Goal: Information Seeking & Learning: Learn about a topic

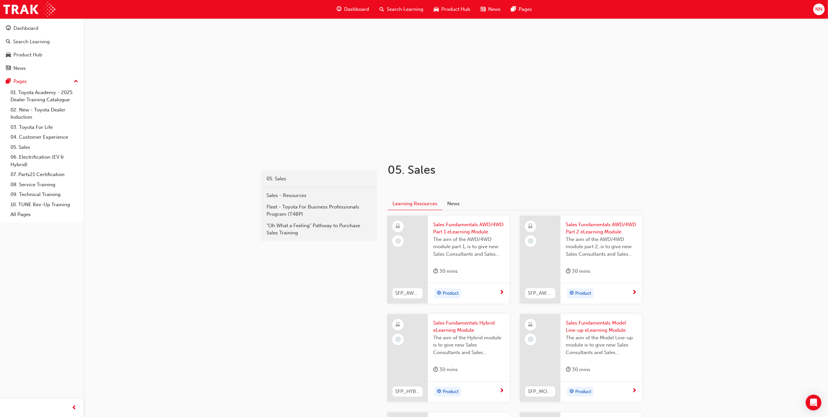
drag, startPoint x: 361, startPoint y: 9, endPoint x: 354, endPoint y: 1, distance: 10.0
click at [360, 9] on span "Dashboard" at bounding box center [356, 10] width 25 height 8
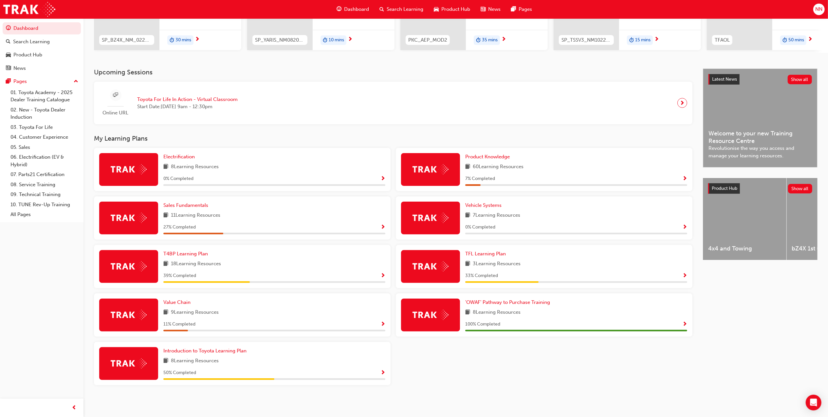
scroll to position [101, 0]
click at [231, 351] on span "Introduction to Toyota Learning Plan" at bounding box center [204, 350] width 83 height 6
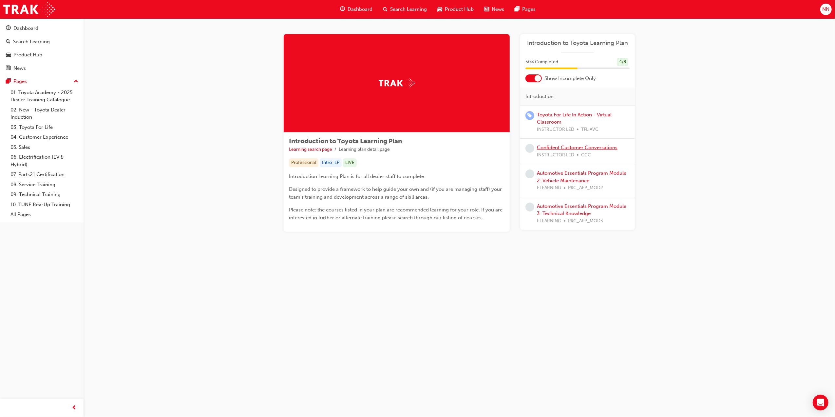
click at [595, 147] on link "Confident Customer Conversations" at bounding box center [577, 147] width 81 height 6
click at [574, 174] on link "Automotive Essentials Program Module 2: Vehicle Maintenance" at bounding box center [581, 176] width 89 height 13
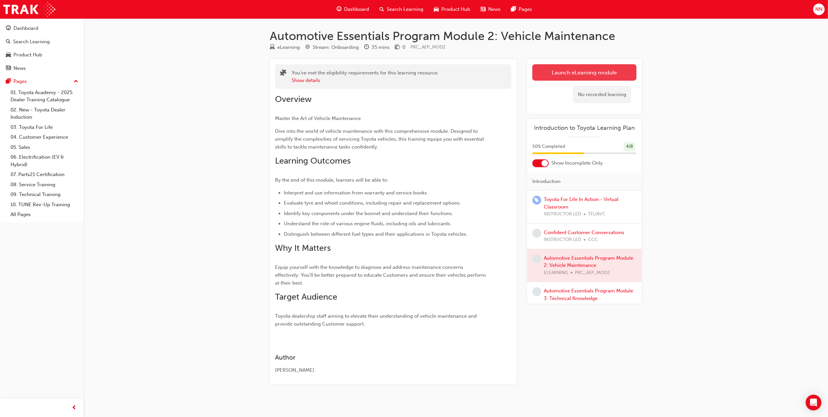
click at [569, 72] on link "Launch eLearning module" at bounding box center [584, 72] width 104 height 16
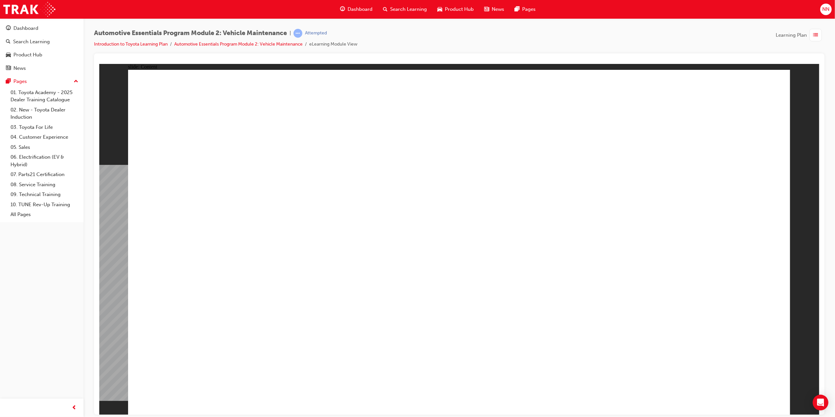
drag, startPoint x: 778, startPoint y: 386, endPoint x: 769, endPoint y: 389, distance: 9.1
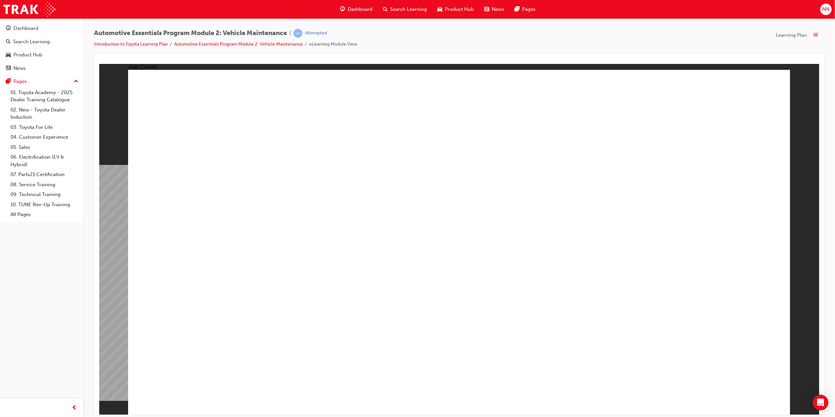
type input "2"
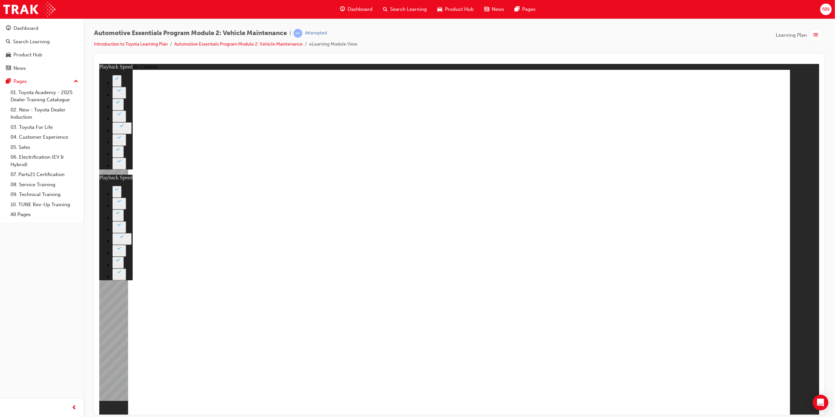
type input "1"
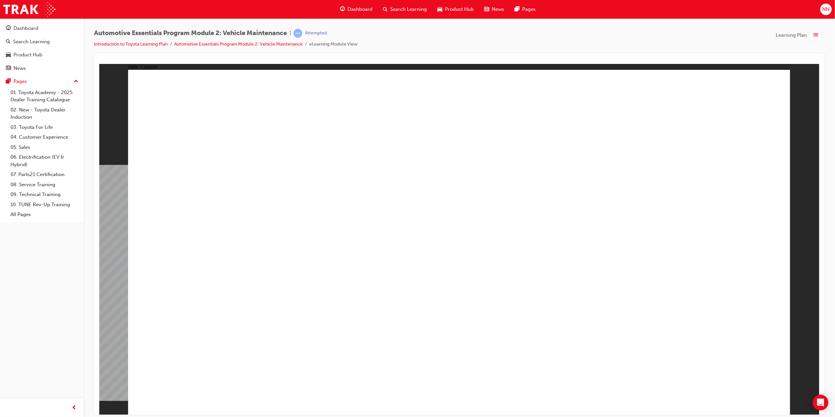
drag, startPoint x: 352, startPoint y: 377, endPoint x: 343, endPoint y: 377, distance: 9.2
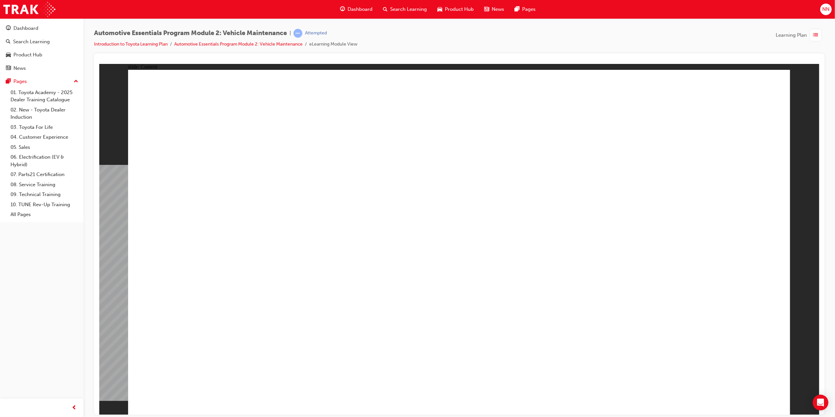
drag, startPoint x: 420, startPoint y: 352, endPoint x: 408, endPoint y: 353, distance: 12.1
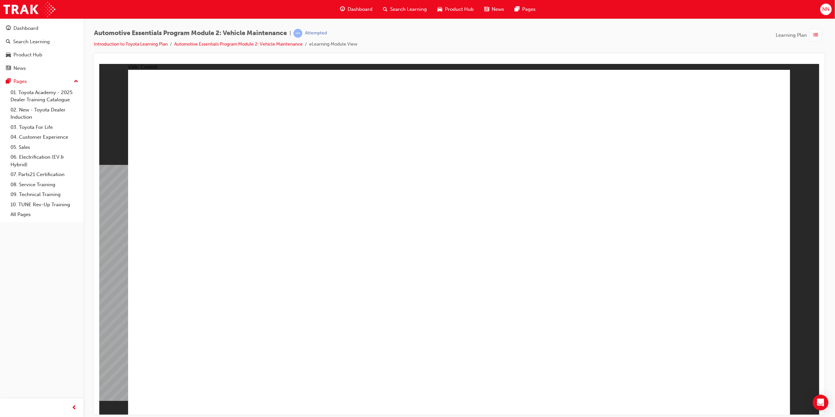
drag, startPoint x: 749, startPoint y: 93, endPoint x: 736, endPoint y: 94, distance: 12.5
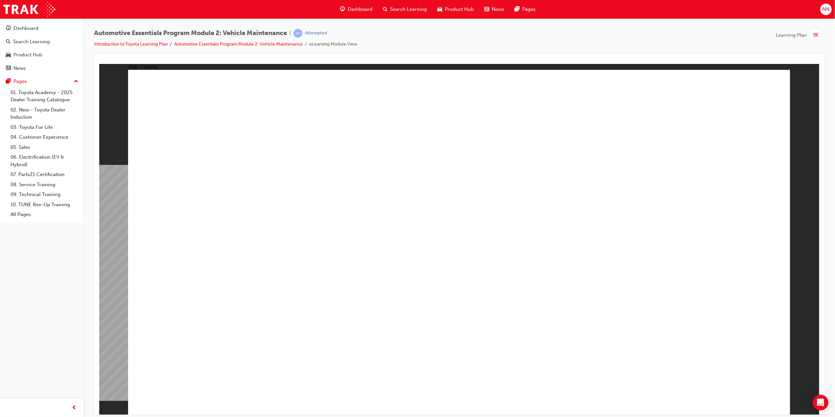
drag, startPoint x: 733, startPoint y: 388, endPoint x: 728, endPoint y: 385, distance: 6.0
drag, startPoint x: 571, startPoint y: 332, endPoint x: 571, endPoint y: 336, distance: 3.3
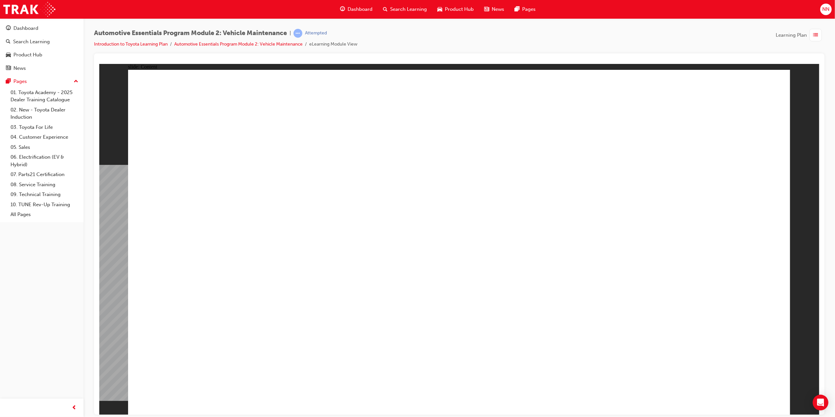
drag, startPoint x: 612, startPoint y: 127, endPoint x: 718, endPoint y: 115, distance: 107.1
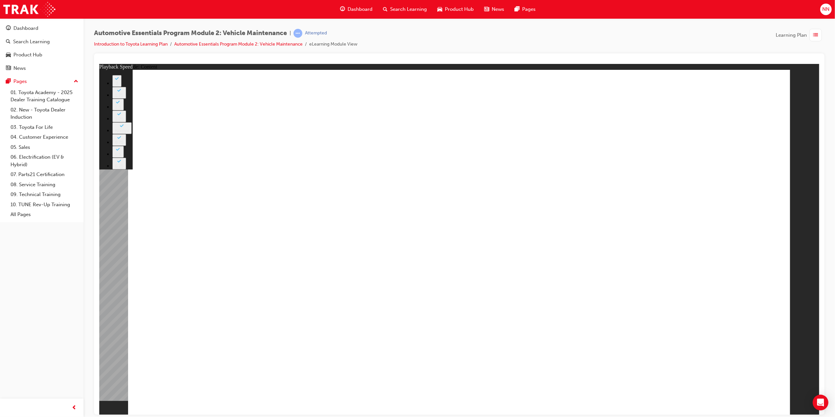
type input "6"
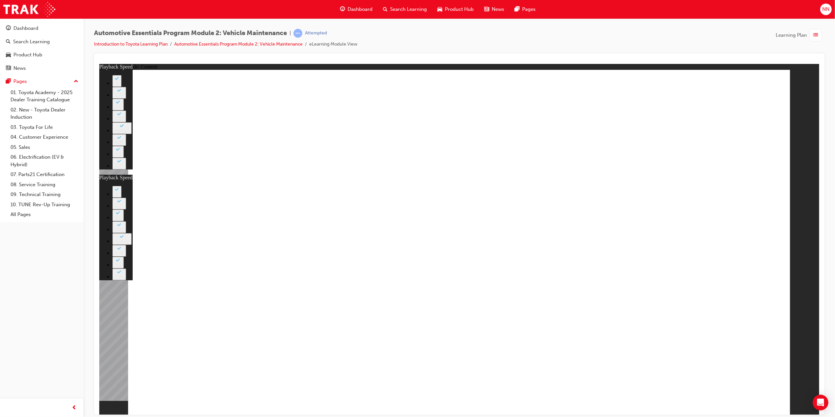
type input "22"
type input "6"
type input "22"
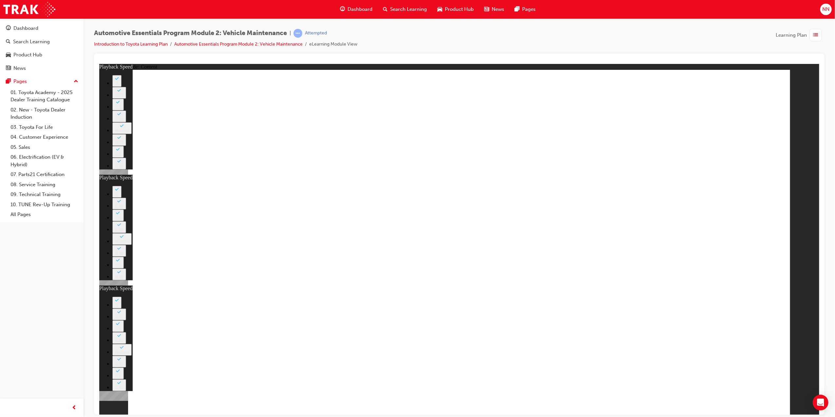
drag, startPoint x: 727, startPoint y: 109, endPoint x: 732, endPoint y: 111, distance: 5.3
type input "10"
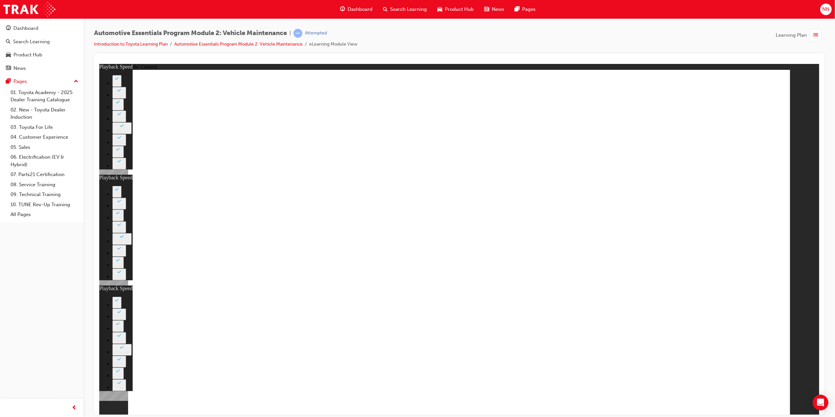
type input "6"
type input "22"
type input "10"
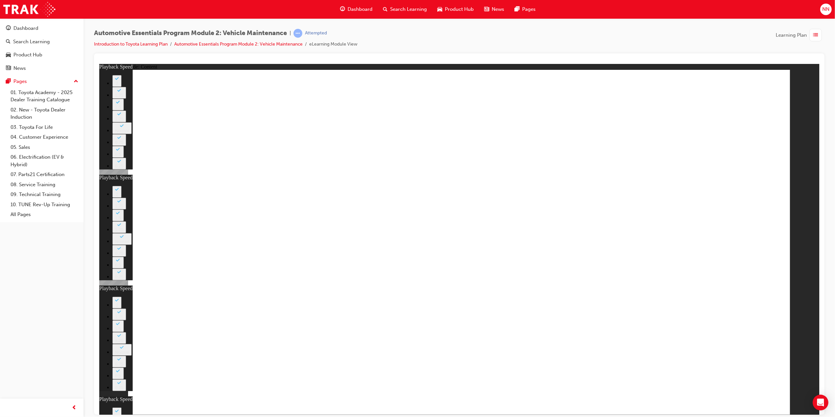
drag, startPoint x: 746, startPoint y: 160, endPoint x: 727, endPoint y: 128, distance: 36.7
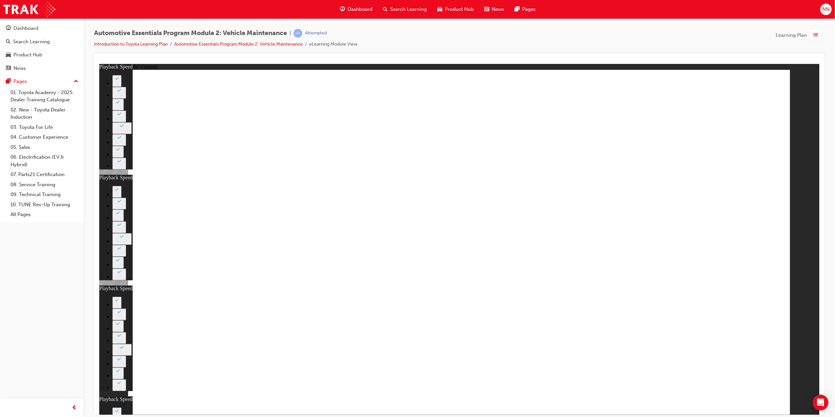
drag, startPoint x: 732, startPoint y: 112, endPoint x: 733, endPoint y: 123, distance: 11.6
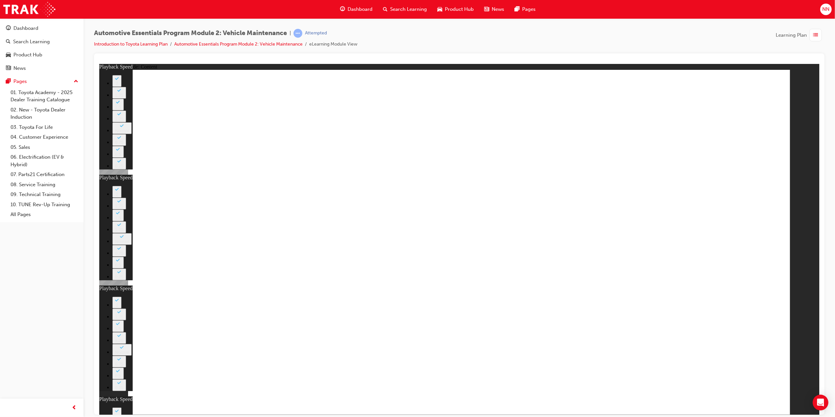
drag, startPoint x: 730, startPoint y: 183, endPoint x: 743, endPoint y: 203, distance: 23.7
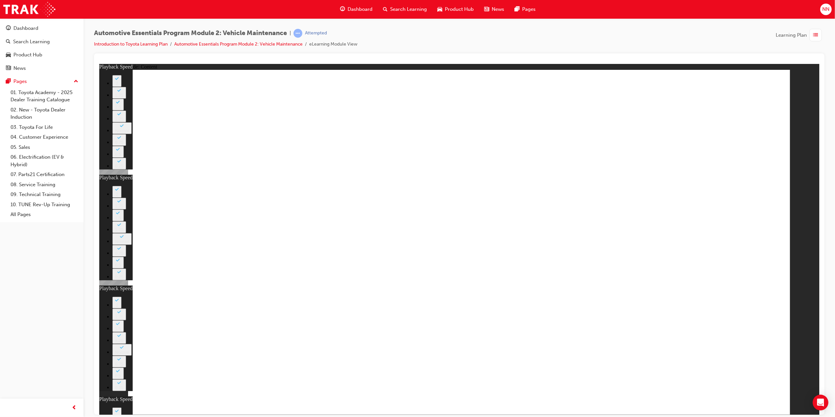
type input "40"
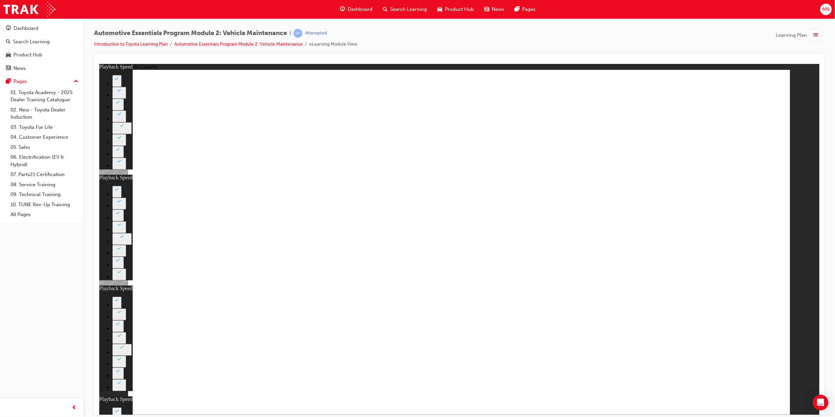
type input "6"
type input "22"
type input "10"
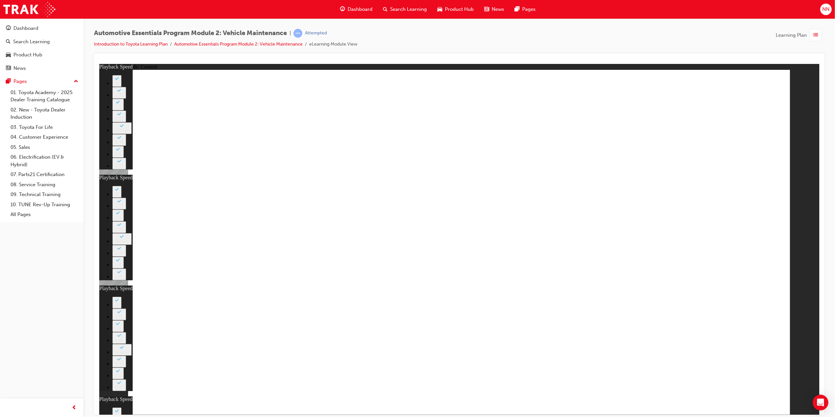
type input "10"
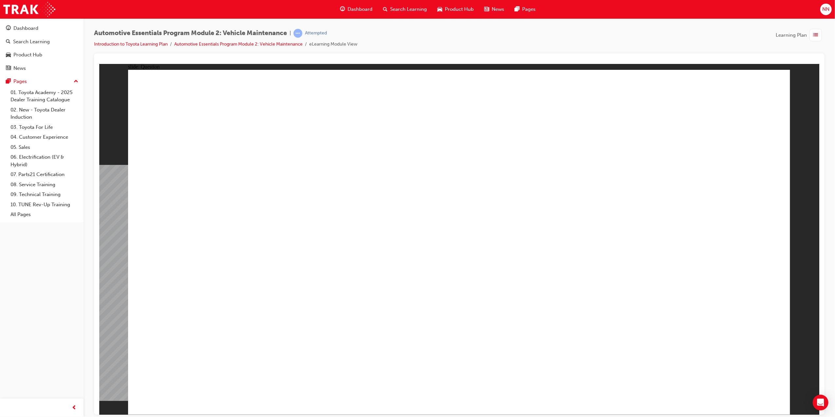
radio input "false"
radio input "true"
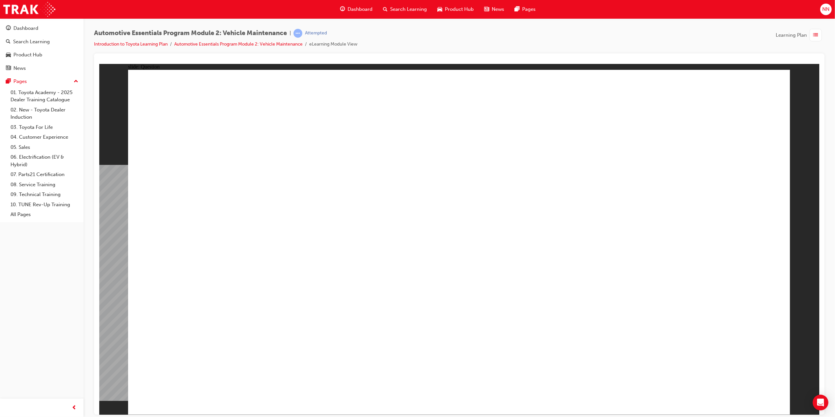
radio input "true"
drag, startPoint x: 301, startPoint y: 340, endPoint x: 317, endPoint y: 341, distance: 16.0
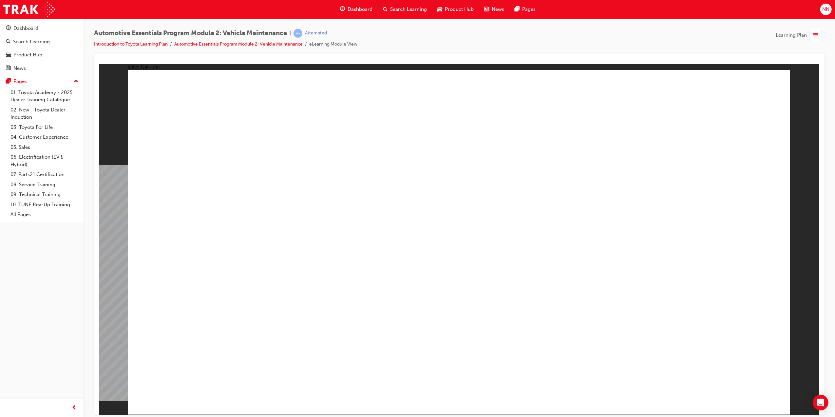
radio input "true"
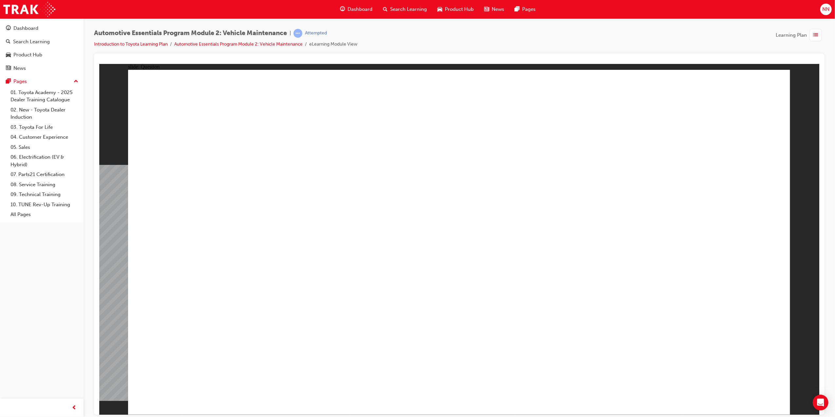
radio input "true"
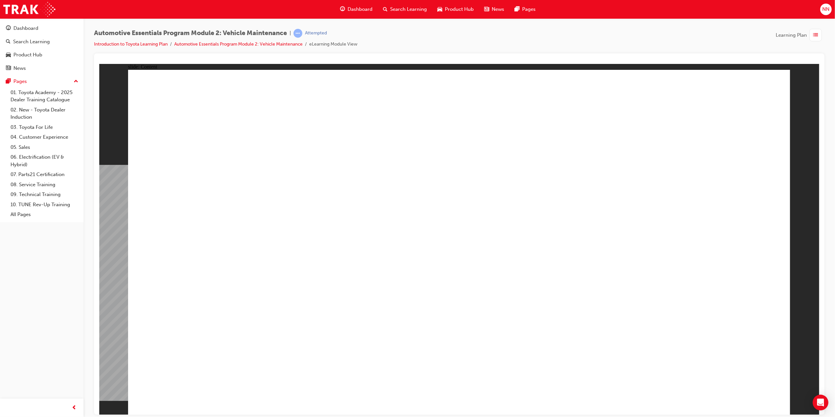
drag, startPoint x: 764, startPoint y: 101, endPoint x: 773, endPoint y: 89, distance: 15.2
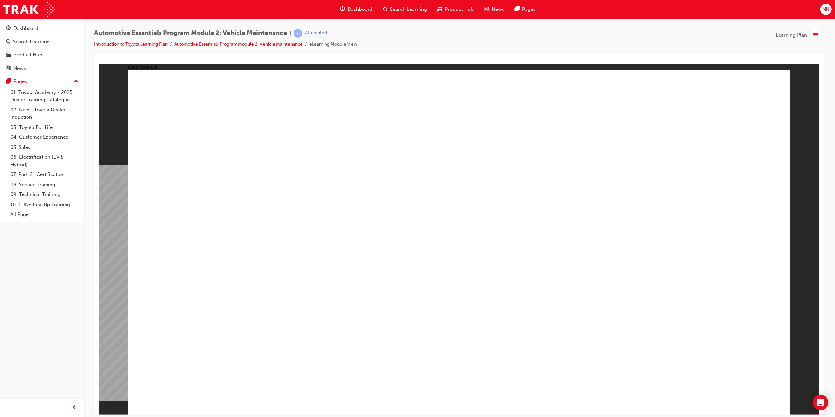
drag, startPoint x: 325, startPoint y: 217, endPoint x: 326, endPoint y: 225, distance: 7.9
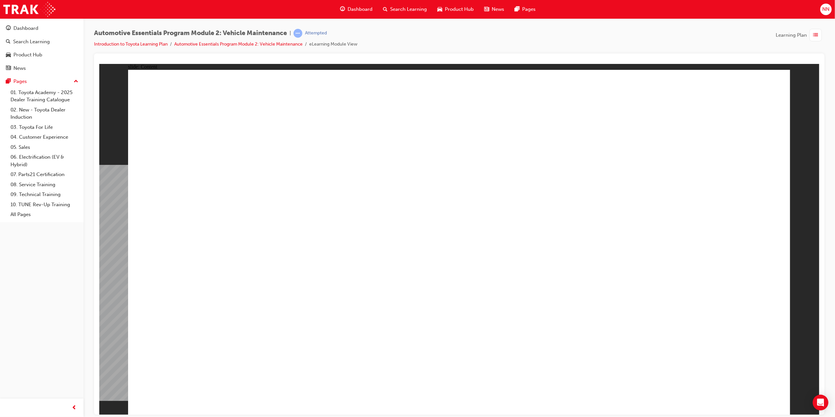
click at [725, 382] on div "Rectangle 1 When to replace a vehicle's tyres FAQ.png FAQ Tyres should be repla…" at bounding box center [459, 244] width 662 height 350
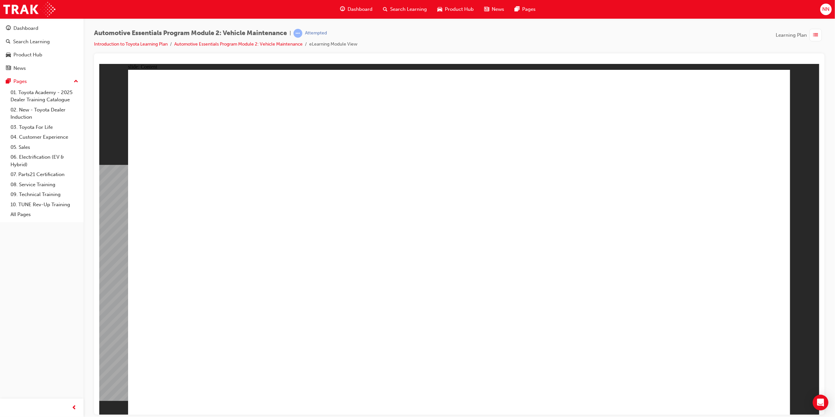
drag, startPoint x: 299, startPoint y: 221, endPoint x: 302, endPoint y: 222, distance: 3.7
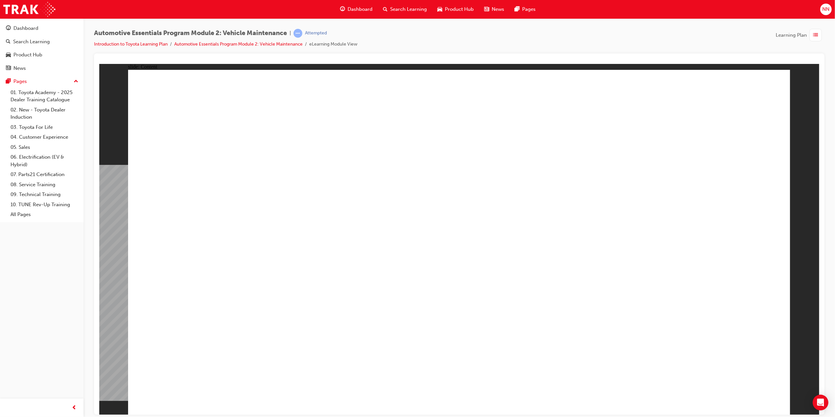
drag, startPoint x: 770, startPoint y: 345, endPoint x: 749, endPoint y: 313, distance: 39.0
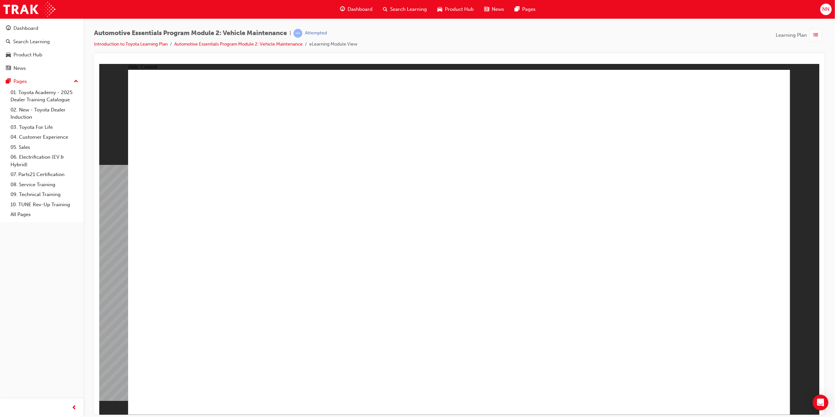
radio input "true"
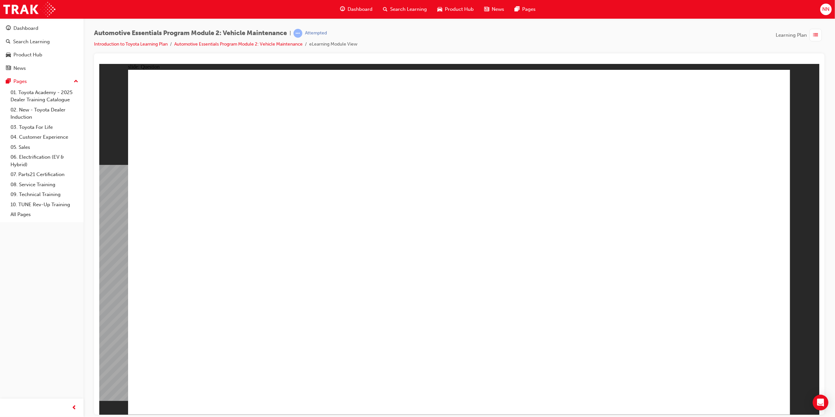
radio input "true"
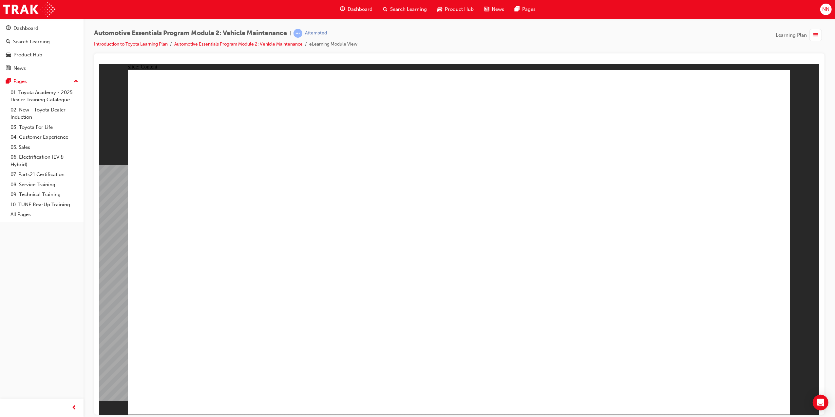
drag, startPoint x: 734, startPoint y: 383, endPoint x: 717, endPoint y: 337, distance: 49.5
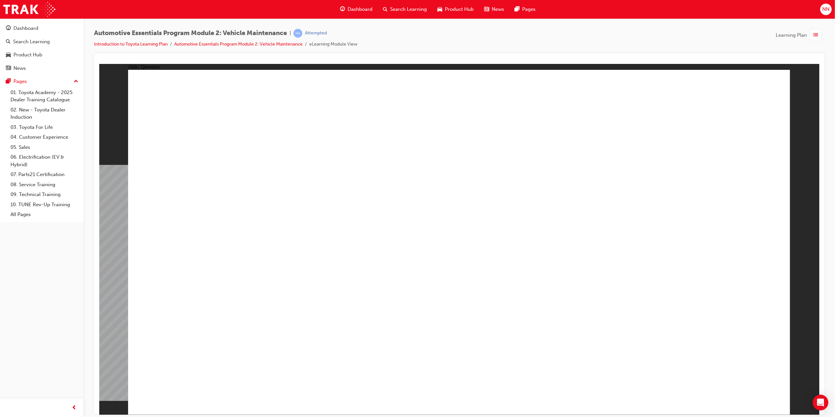
radio input "true"
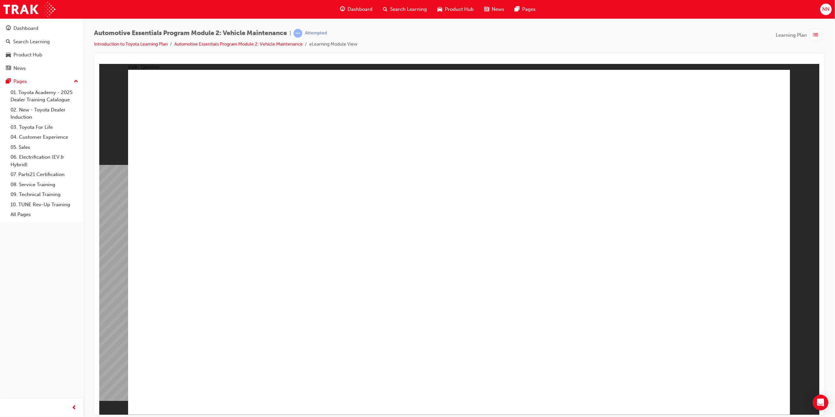
radio input "true"
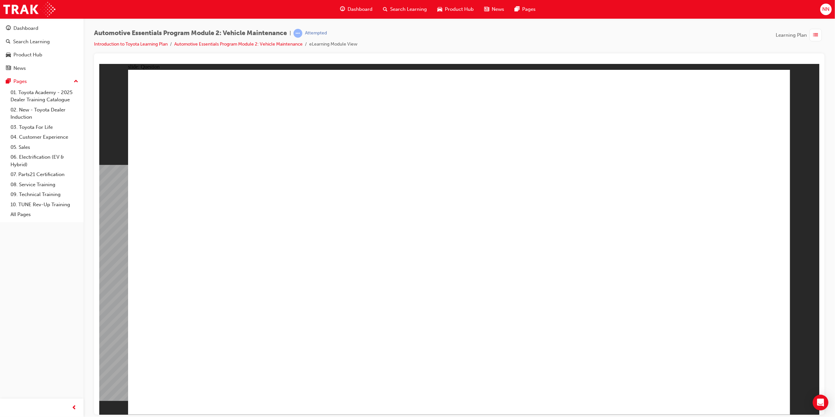
radio input "true"
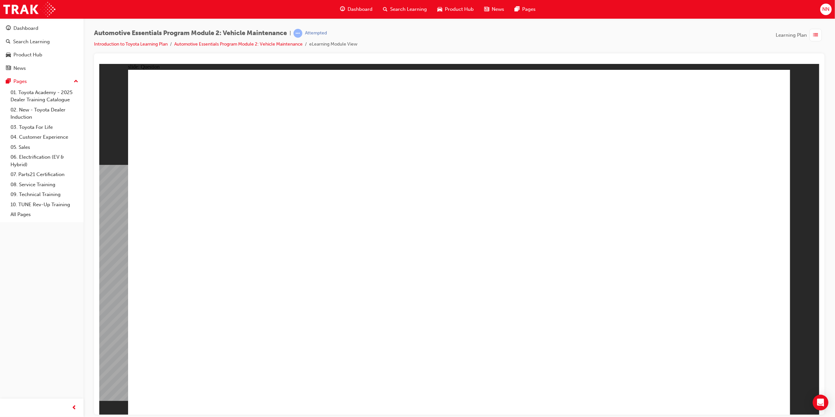
drag, startPoint x: 534, startPoint y: 146, endPoint x: 740, endPoint y: 398, distance: 325.3
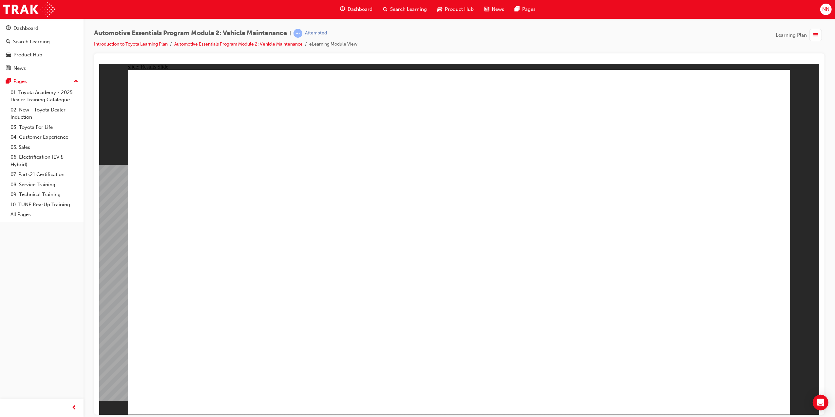
drag, startPoint x: 740, startPoint y: 388, endPoint x: 713, endPoint y: 349, distance: 47.2
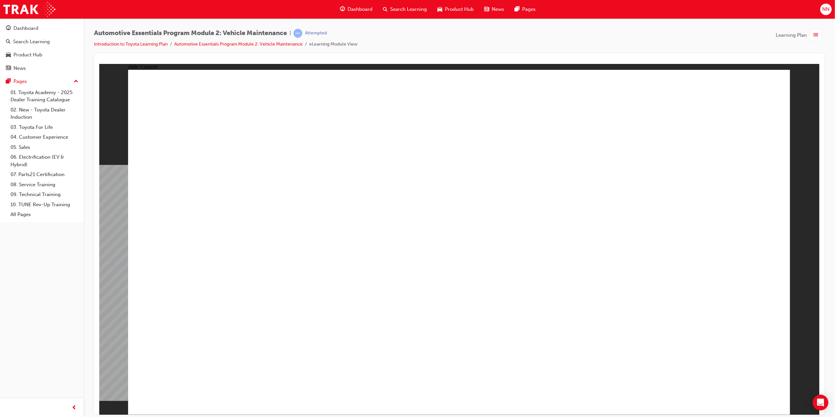
drag, startPoint x: 750, startPoint y: 90, endPoint x: 753, endPoint y: 93, distance: 4.4
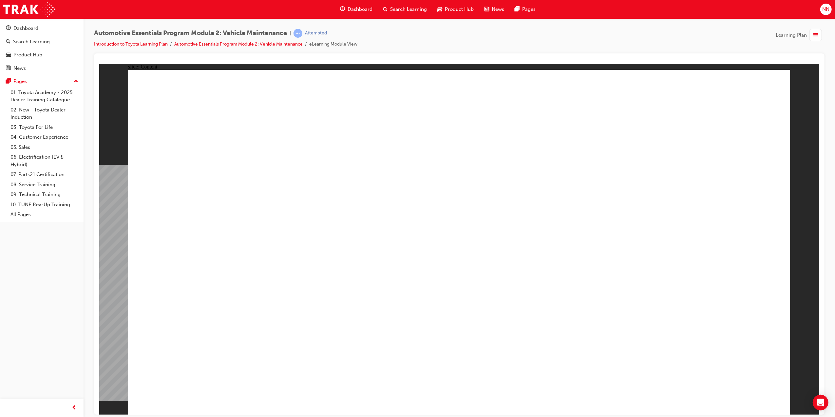
drag, startPoint x: 296, startPoint y: 229, endPoint x: 284, endPoint y: 231, distance: 12.2
drag, startPoint x: 753, startPoint y: 82, endPoint x: 764, endPoint y: 92, distance: 14.1
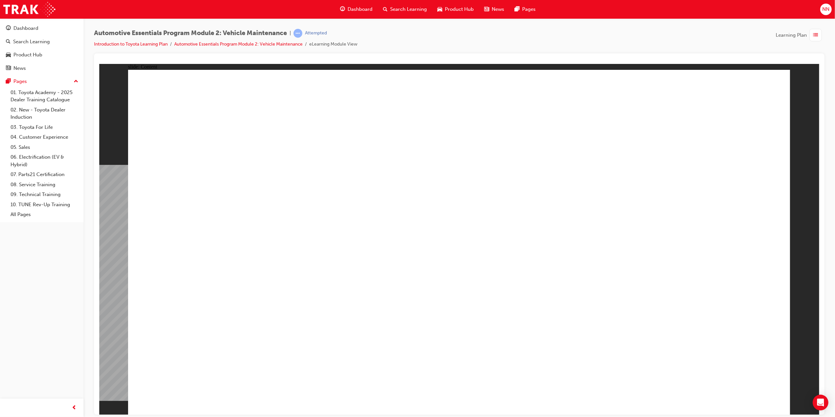
drag, startPoint x: 764, startPoint y: 90, endPoint x: 751, endPoint y: 102, distance: 17.1
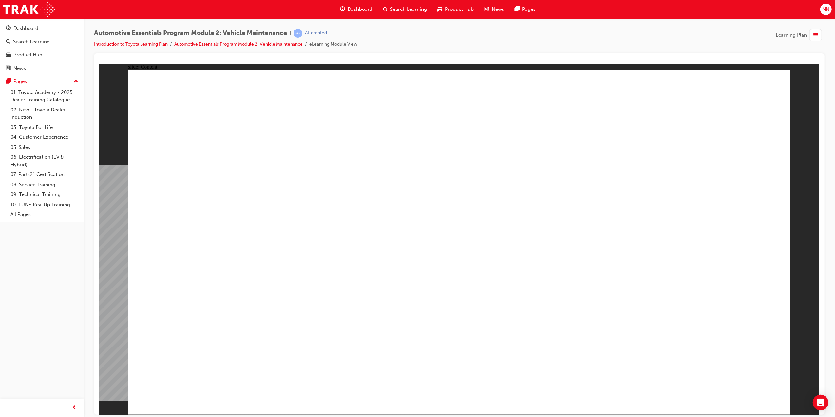
drag, startPoint x: 607, startPoint y: 375, endPoint x: 607, endPoint y: 318, distance: 56.3
drag, startPoint x: 520, startPoint y: 342, endPoint x: 489, endPoint y: 345, distance: 31.3
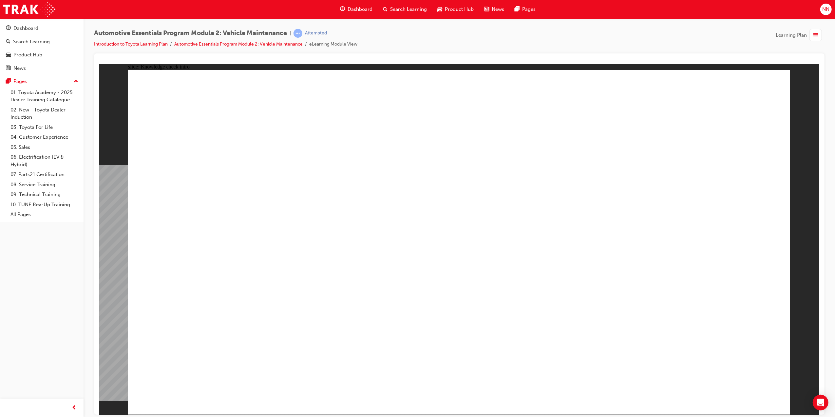
radio input "true"
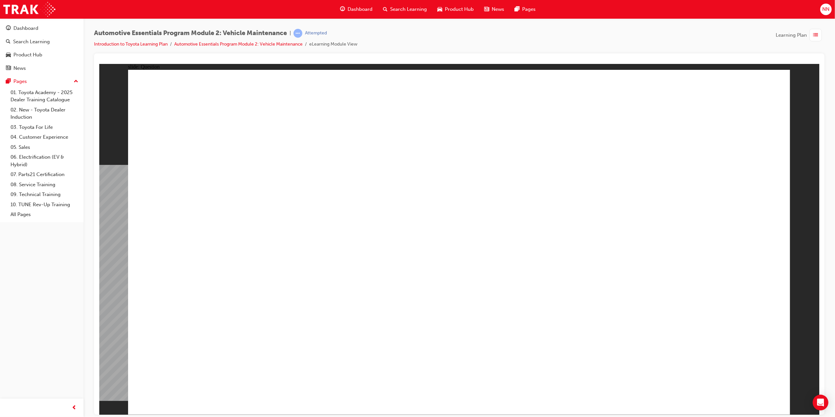
radio input "true"
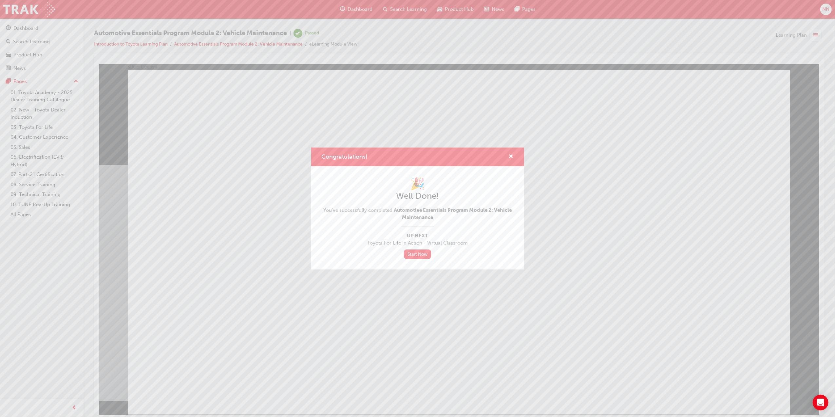
drag, startPoint x: 423, startPoint y: 254, endPoint x: 735, endPoint y: 130, distance: 336.3
click at [423, 254] on link "Start Now" at bounding box center [418, 253] width 28 height 9
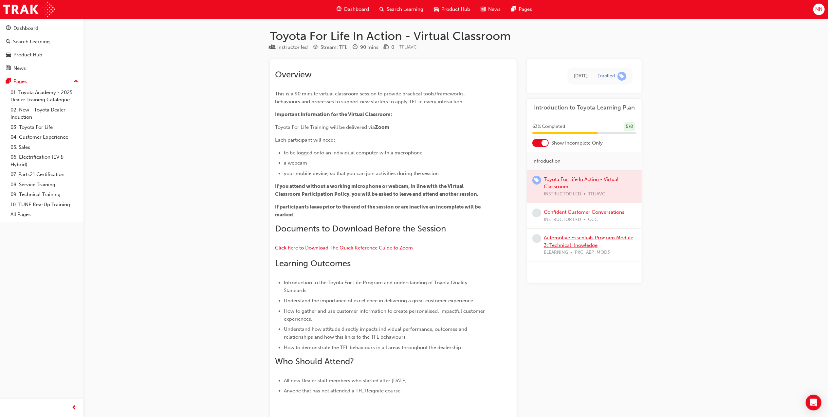
click at [587, 240] on link "Automotive Essentials Program Module 3: Technical Knowledge" at bounding box center [588, 240] width 89 height 13
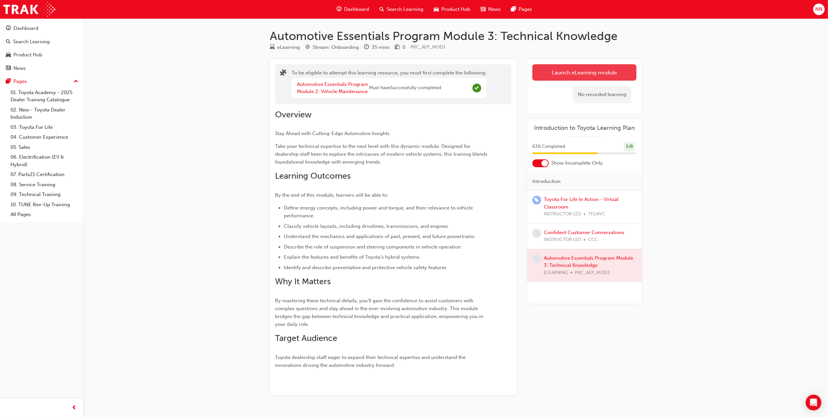
click at [604, 71] on button "Launch eLearning module" at bounding box center [584, 72] width 104 height 16
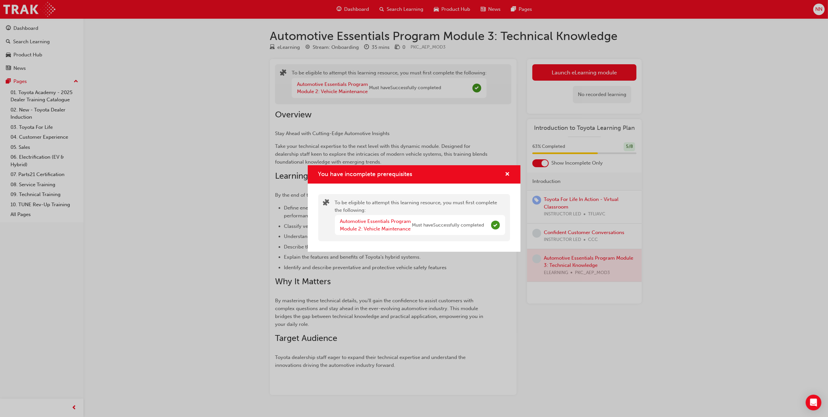
click at [516, 173] on div "You have incomplete prerequisites" at bounding box center [414, 174] width 213 height 19
click at [508, 172] on span "cross-icon" at bounding box center [507, 175] width 5 height 6
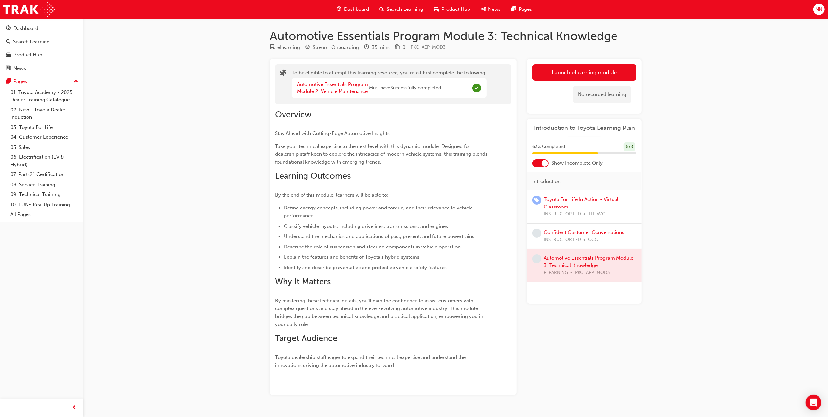
click at [544, 163] on div at bounding box center [545, 163] width 7 height 7
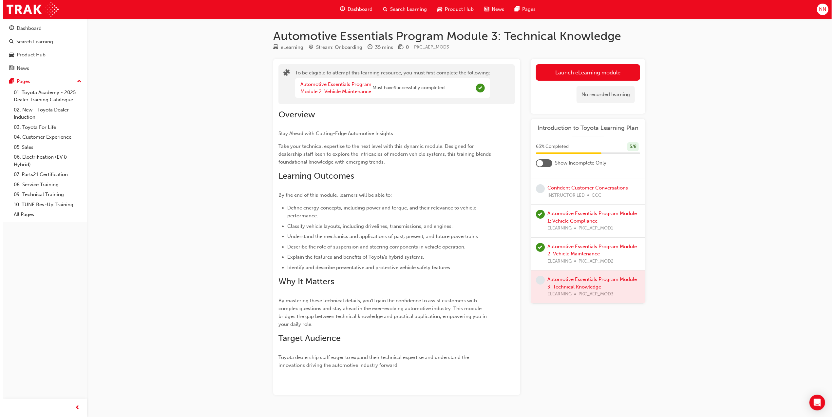
scroll to position [144, 0]
click at [582, 280] on div at bounding box center [584, 286] width 115 height 33
click at [535, 278] on span "learningRecordVerb_NONE-icon" at bounding box center [536, 279] width 9 height 9
click at [570, 64] on button "Launch eLearning module" at bounding box center [584, 72] width 104 height 16
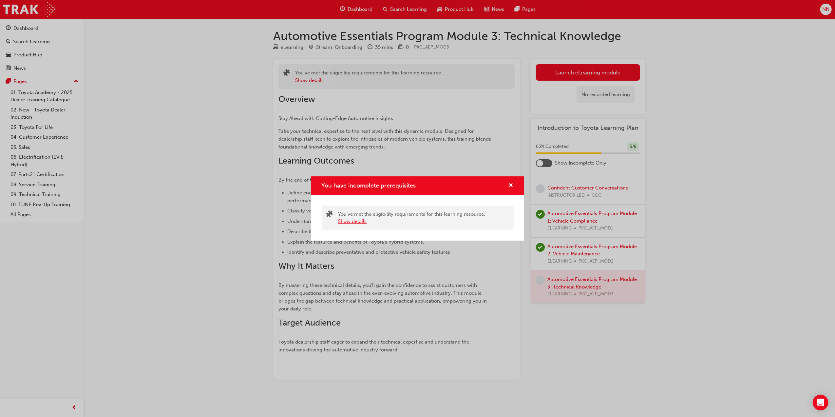
click at [357, 222] on button "Show details" at bounding box center [352, 221] width 28 height 8
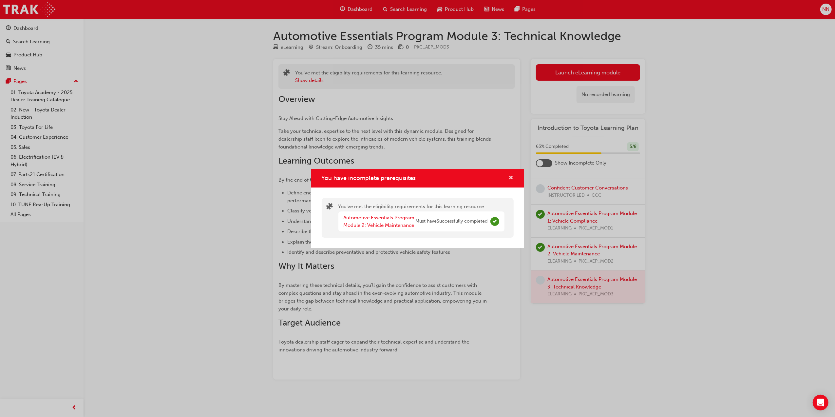
click at [510, 176] on span "cross-icon" at bounding box center [511, 178] width 5 height 6
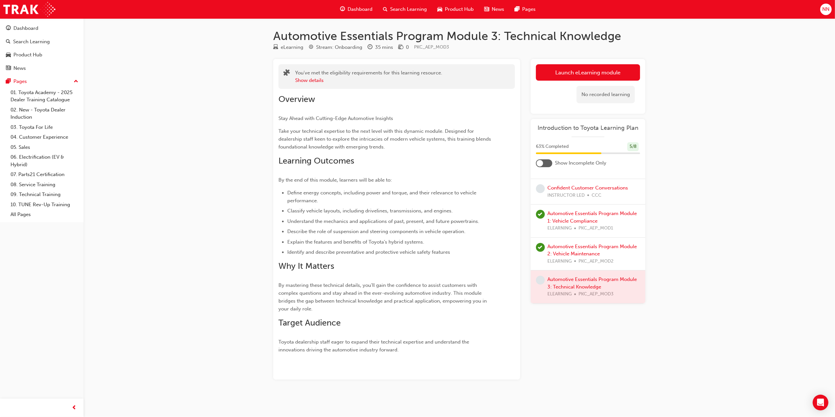
drag, startPoint x: 818, startPoint y: 126, endPoint x: 775, endPoint y: 110, distance: 45.5
click at [818, 126] on div "Automotive Essentials Program Module 3: Technical Knowledge eLearning Stream: O…" at bounding box center [417, 208] width 835 height 417
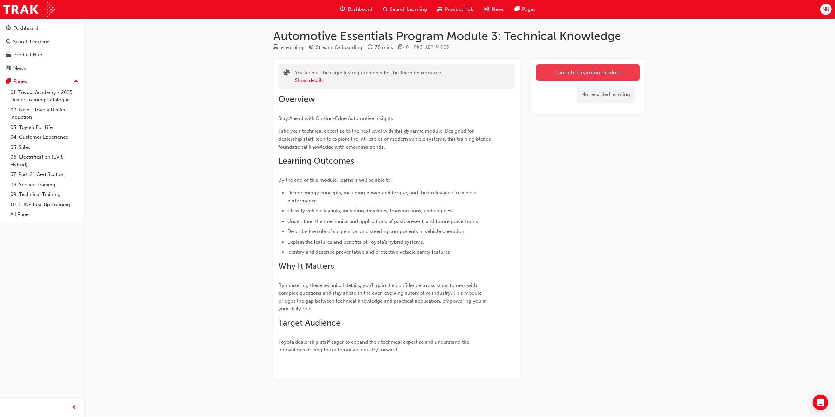
click at [591, 75] on link "Launch eLearning module" at bounding box center [588, 72] width 104 height 16
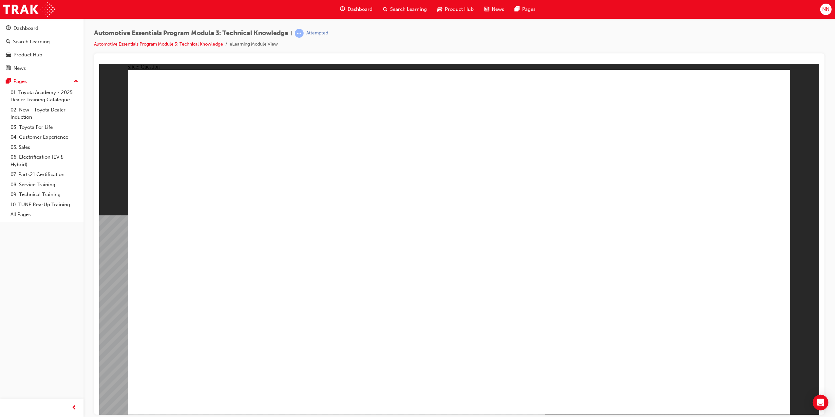
radio input "true"
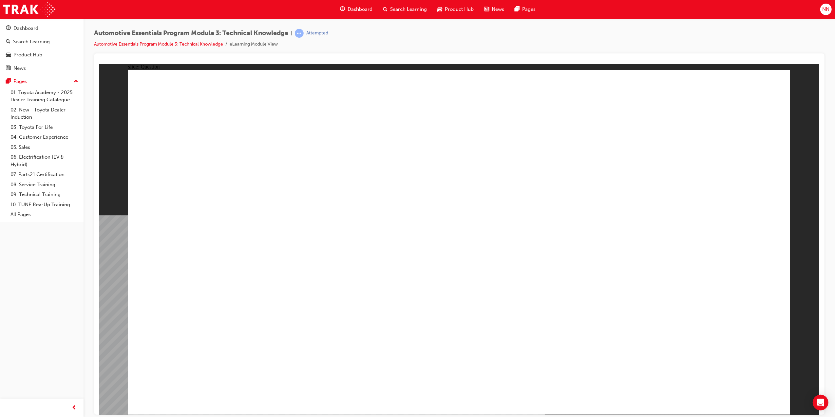
radio input "true"
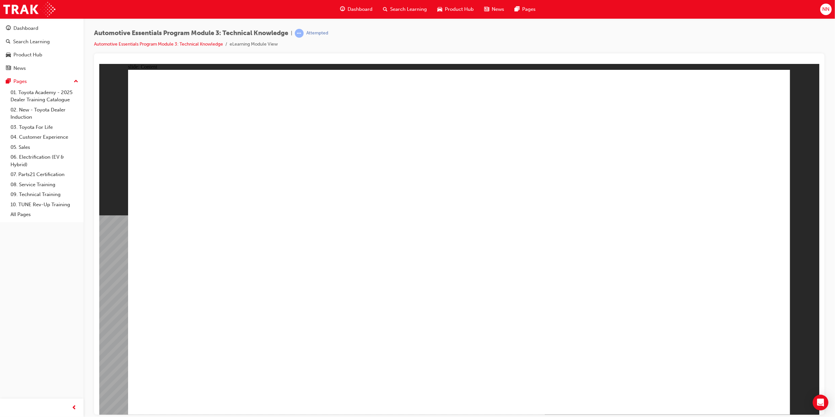
drag, startPoint x: 553, startPoint y: 158, endPoint x: 566, endPoint y: 178, distance: 24.3
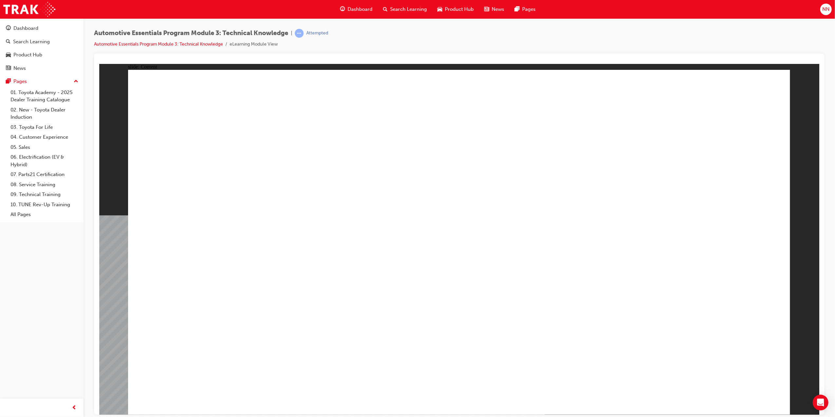
radio input "true"
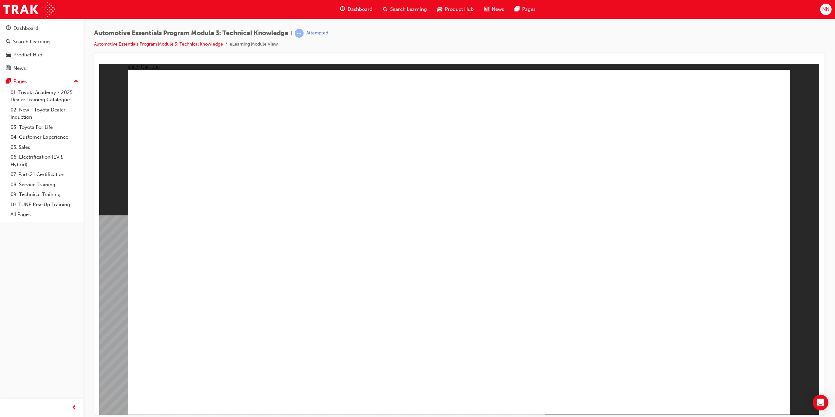
radio input "true"
drag, startPoint x: 449, startPoint y: 293, endPoint x: 454, endPoint y: 302, distance: 10.3
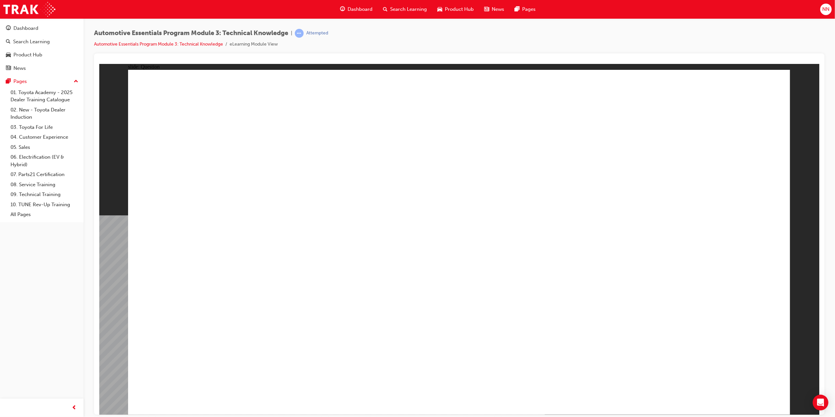
drag, startPoint x: 580, startPoint y: 217, endPoint x: 621, endPoint y: 203, distance: 43.4
radio input "true"
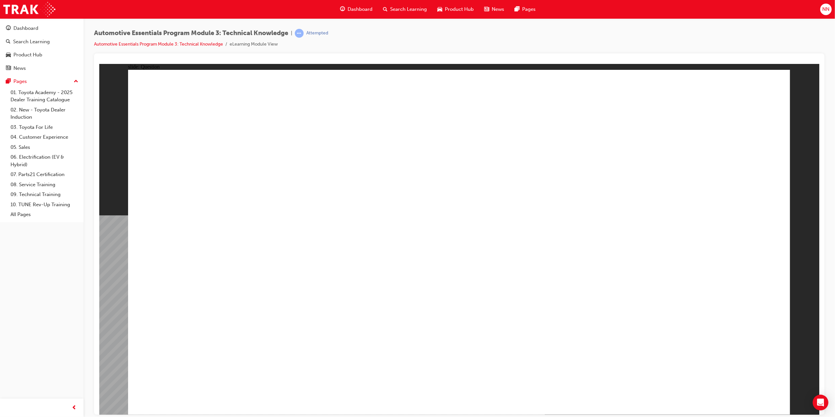
radio input "true"
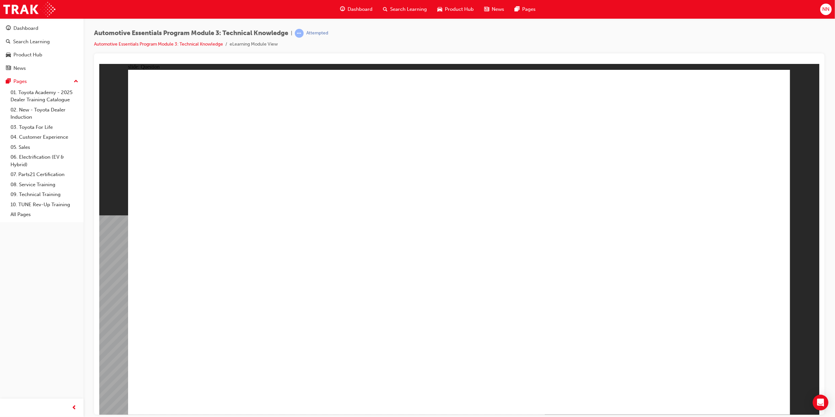
radio input "true"
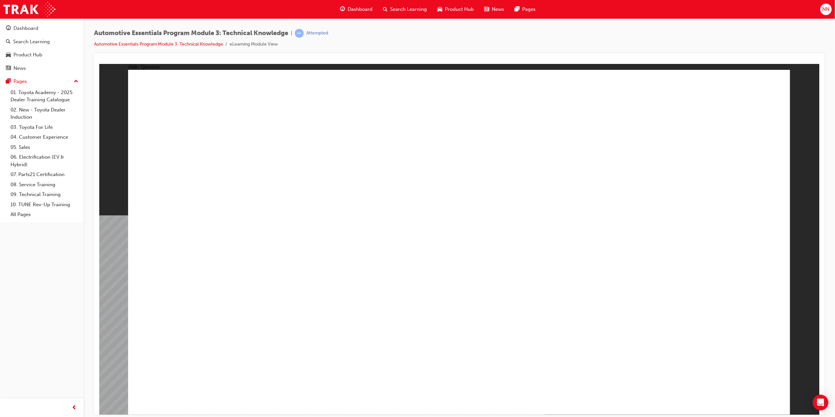
radio input "true"
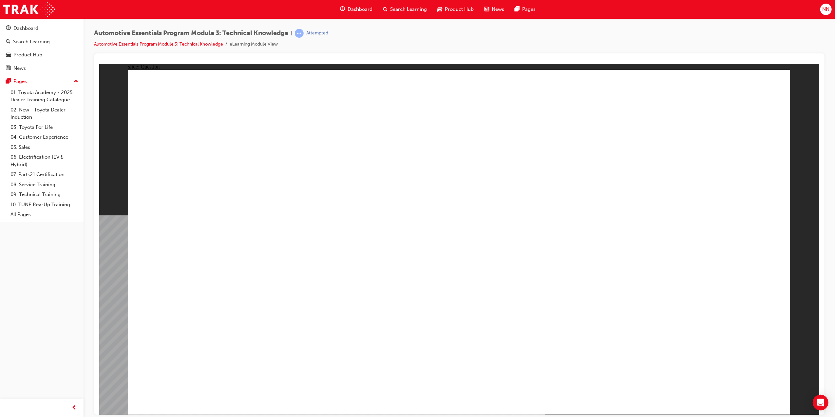
radio input "true"
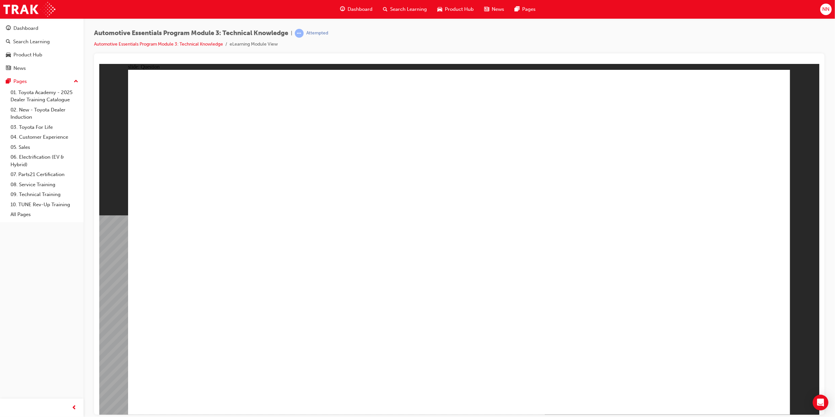
radio input "true"
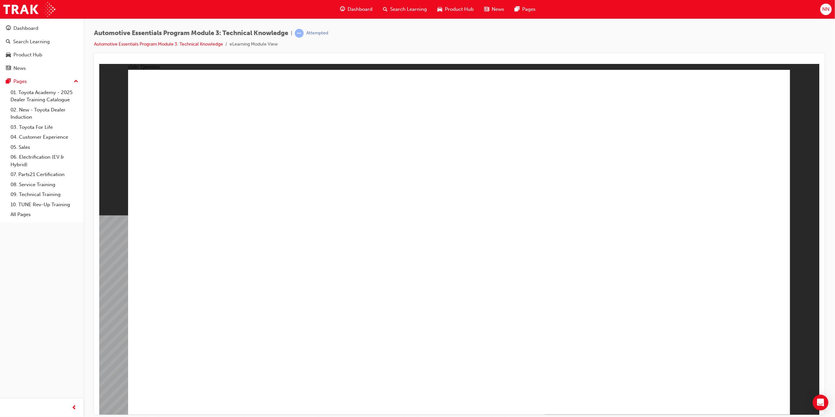
radio input "true"
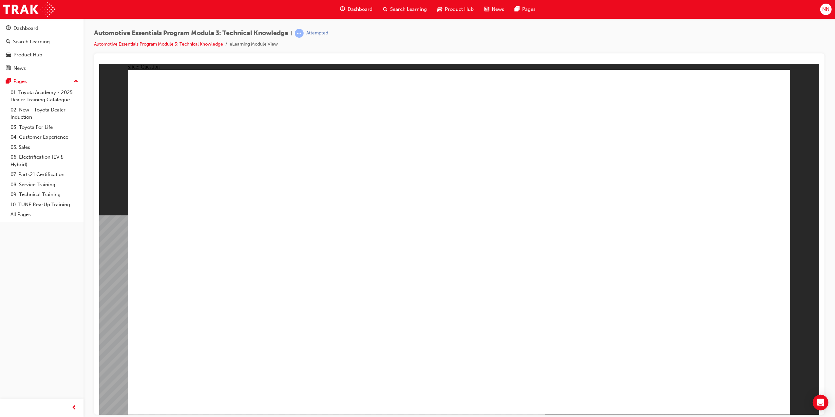
drag, startPoint x: 485, startPoint y: 303, endPoint x: 490, endPoint y: 303, distance: 5.6
radio input "true"
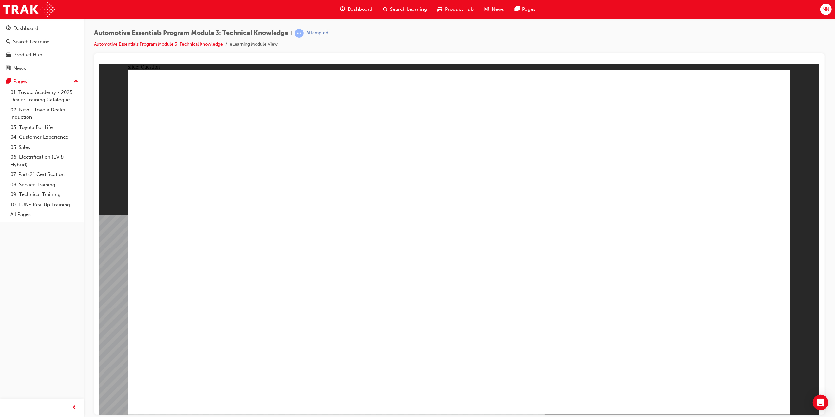
radio input "true"
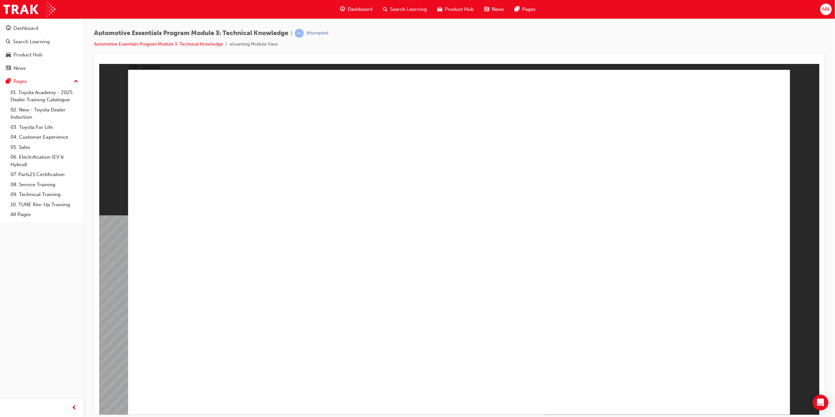
radio input "true"
drag, startPoint x: 323, startPoint y: 373, endPoint x: 333, endPoint y: 350, distance: 25.4
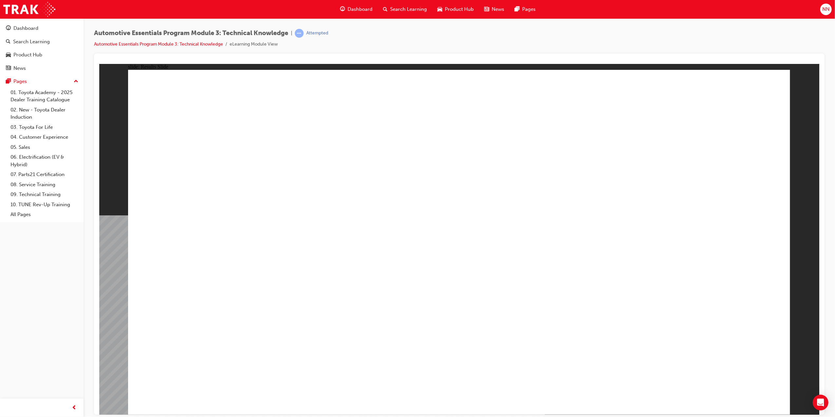
radio input "true"
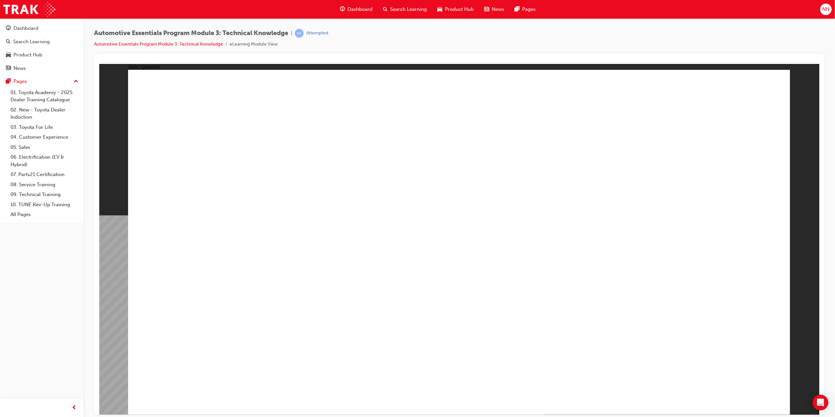
radio input "true"
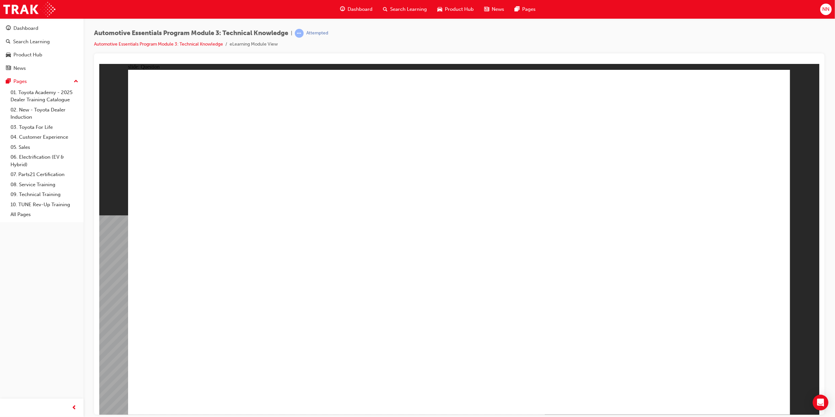
radio input "true"
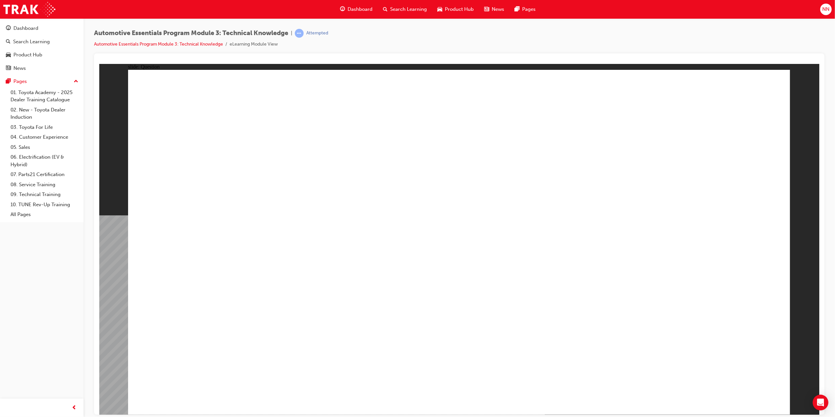
drag, startPoint x: 583, startPoint y: 201, endPoint x: 819, endPoint y: 479, distance: 364.3
radio input "true"
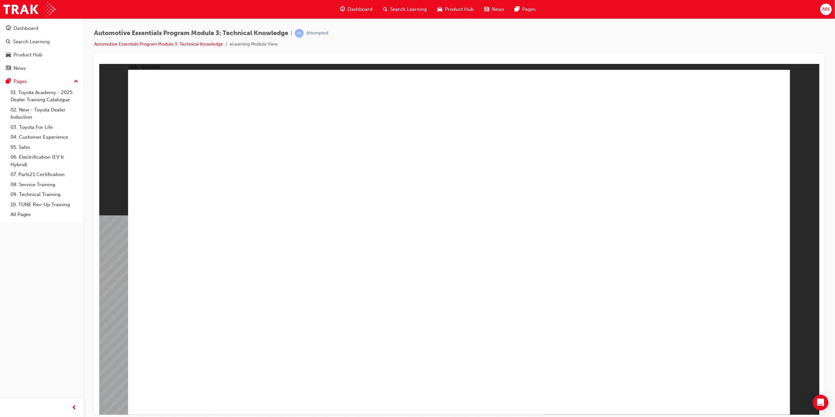
radio input "true"
drag, startPoint x: 474, startPoint y: 313, endPoint x: 436, endPoint y: 304, distance: 38.7
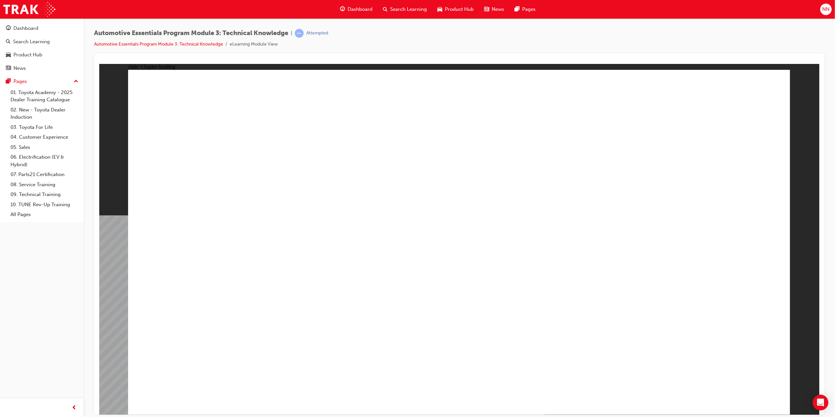
drag, startPoint x: 731, startPoint y: 398, endPoint x: 741, endPoint y: 389, distance: 14.2
type input "42"
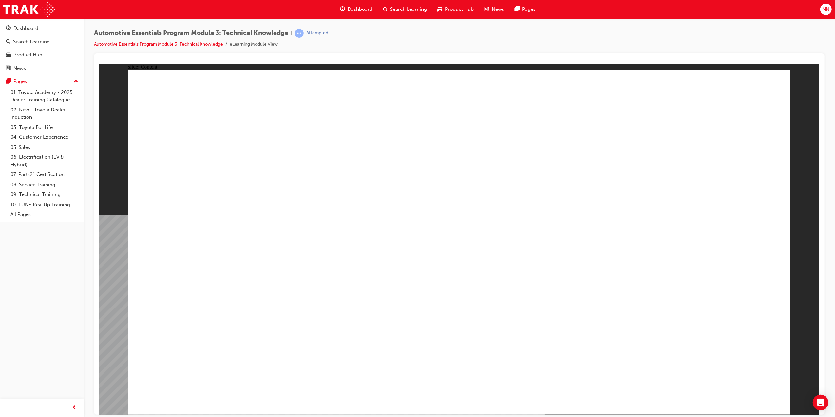
drag, startPoint x: 749, startPoint y: 92, endPoint x: 746, endPoint y: 94, distance: 3.5
drag, startPoint x: 218, startPoint y: 207, endPoint x: 221, endPoint y: 209, distance: 3.7
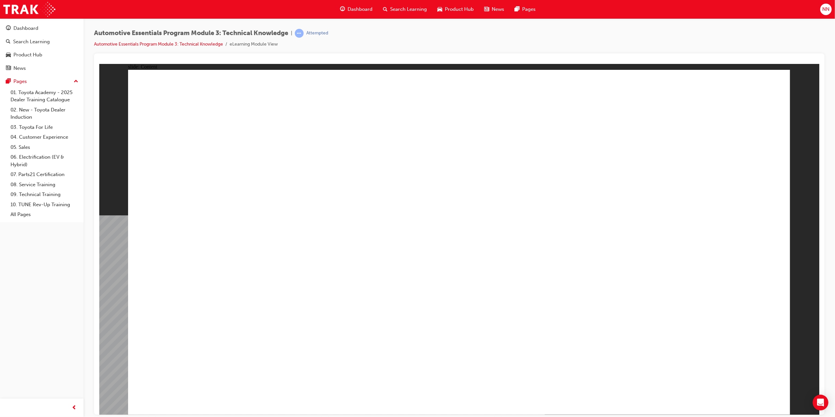
click at [721, 381] on div "Rectangle 1 close_white.png Rectangle 1 Group 1 Did You Know? The 2008 TRD Hilu…" at bounding box center [459, 244] width 662 height 350
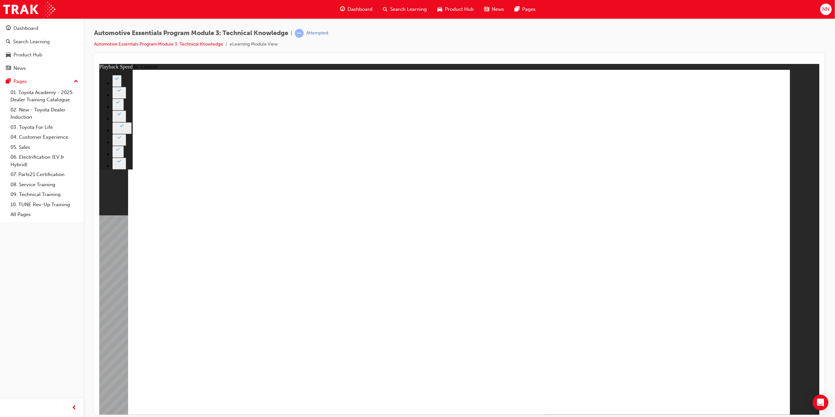
type input "13"
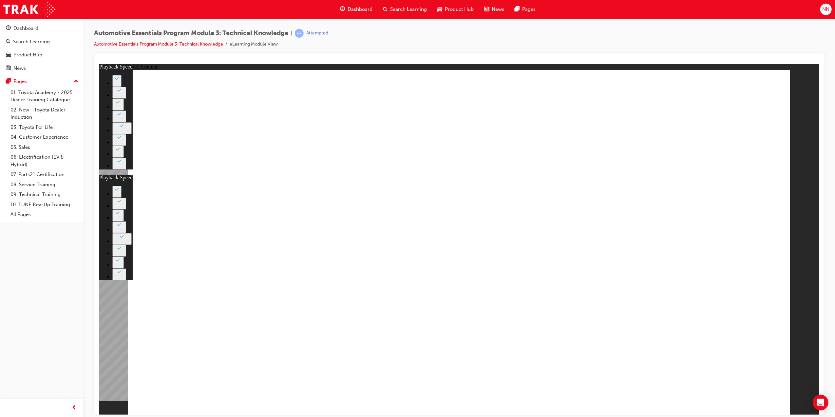
type input "20"
drag, startPoint x: 563, startPoint y: 300, endPoint x: 735, endPoint y: 293, distance: 172.4
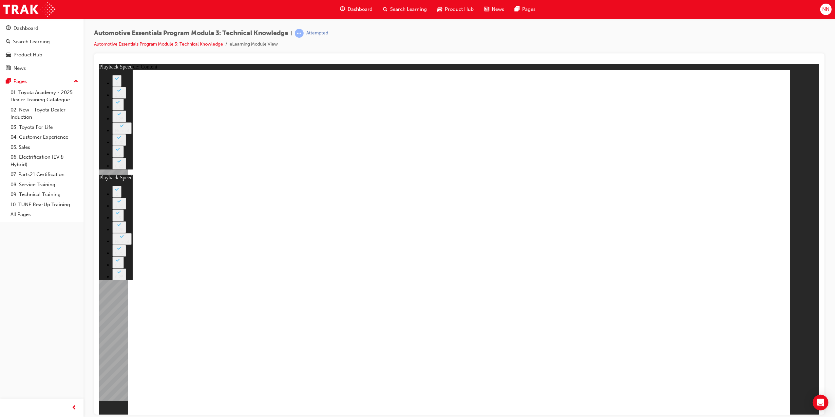
drag, startPoint x: 735, startPoint y: 293, endPoint x: 740, endPoint y: 293, distance: 4.6
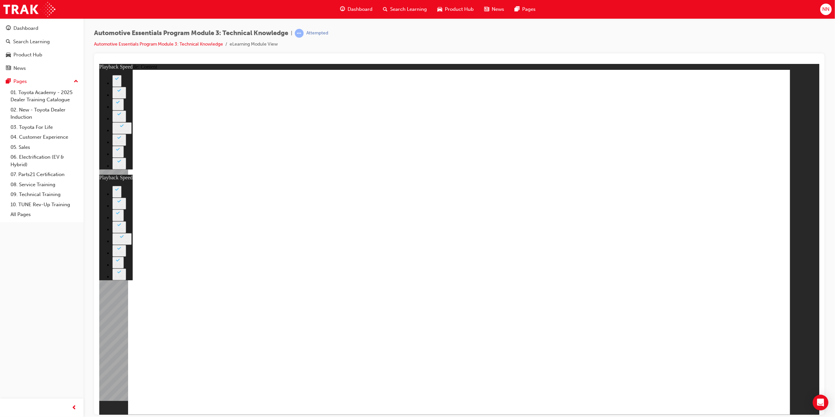
type input "15"
drag, startPoint x: 516, startPoint y: 305, endPoint x: 741, endPoint y: 293, distance: 225.3
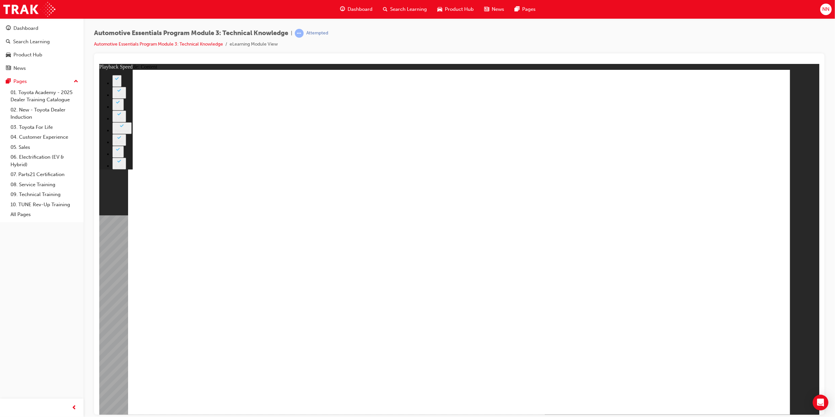
type input "18"
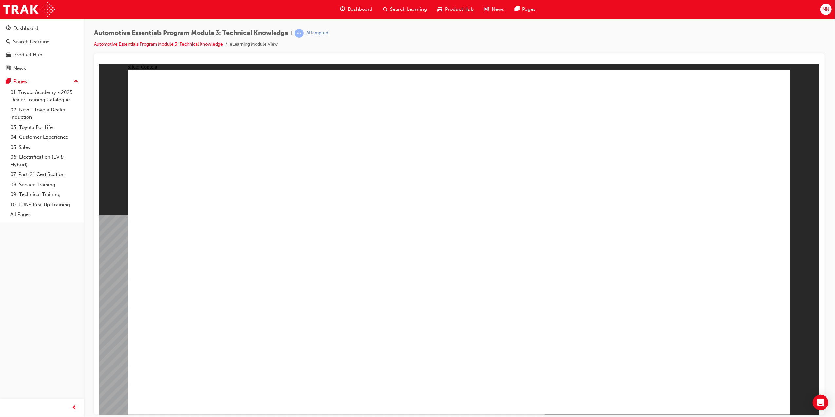
drag, startPoint x: 416, startPoint y: 197, endPoint x: 394, endPoint y: 202, distance: 22.0
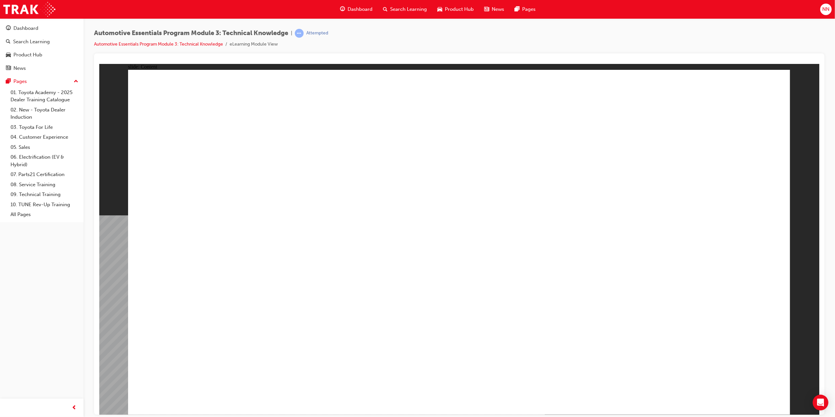
drag, startPoint x: 294, startPoint y: 251, endPoint x: 296, endPoint y: 260, distance: 8.5
drag, startPoint x: 764, startPoint y: 90, endPoint x: 753, endPoint y: 97, distance: 12.5
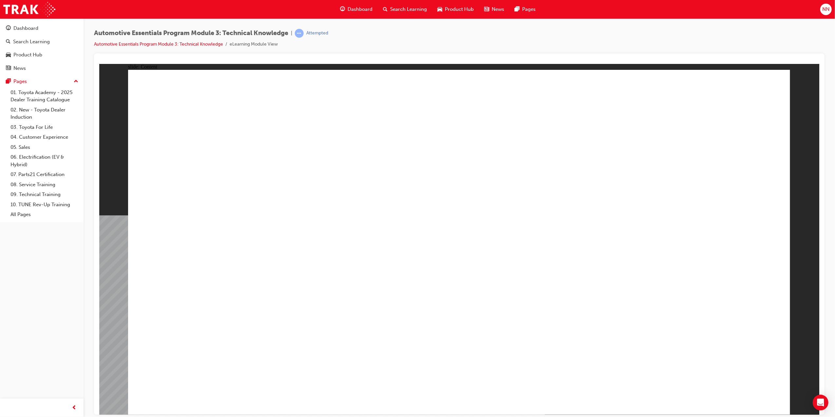
radio input "true"
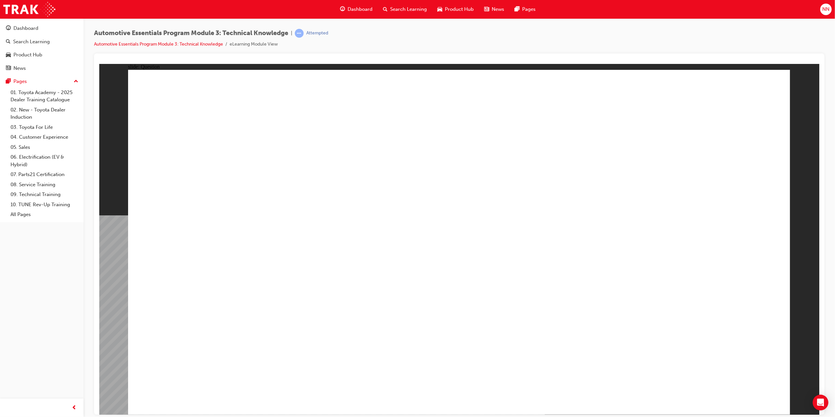
radio input "true"
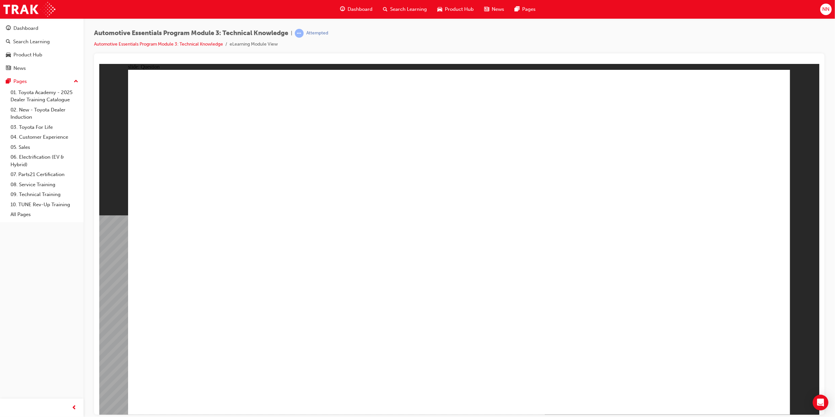
drag, startPoint x: 490, startPoint y: 311, endPoint x: 471, endPoint y: 298, distance: 23.1
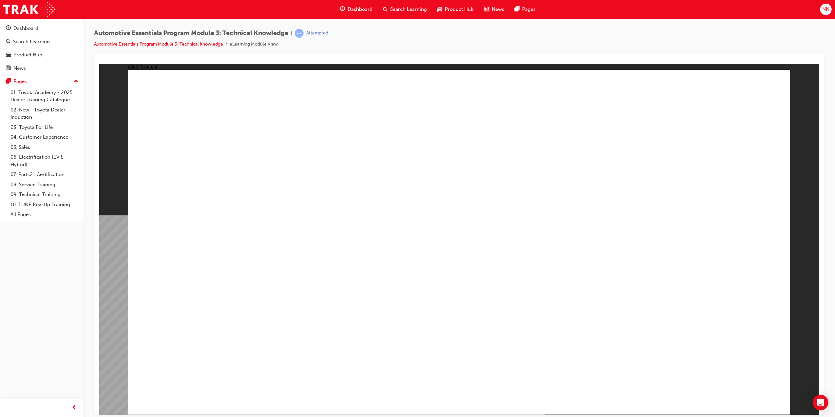
drag, startPoint x: 729, startPoint y: 112, endPoint x: 740, endPoint y: 97, distance: 19.6
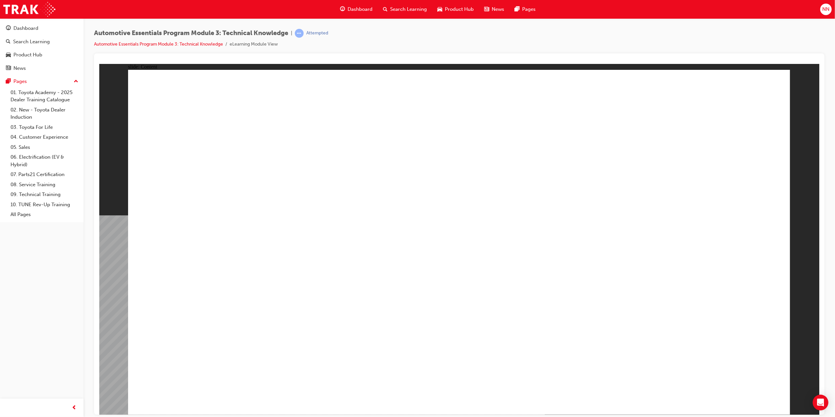
drag, startPoint x: 605, startPoint y: 227, endPoint x: 622, endPoint y: 214, distance: 20.6
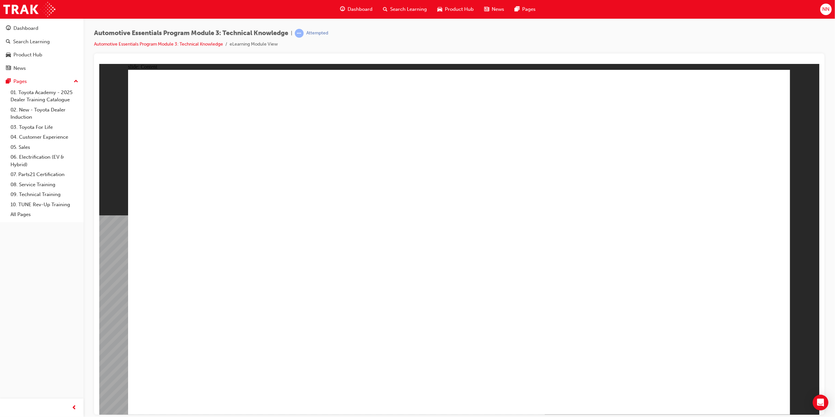
drag, startPoint x: 605, startPoint y: 307, endPoint x: 630, endPoint y: 288, distance: 31.0
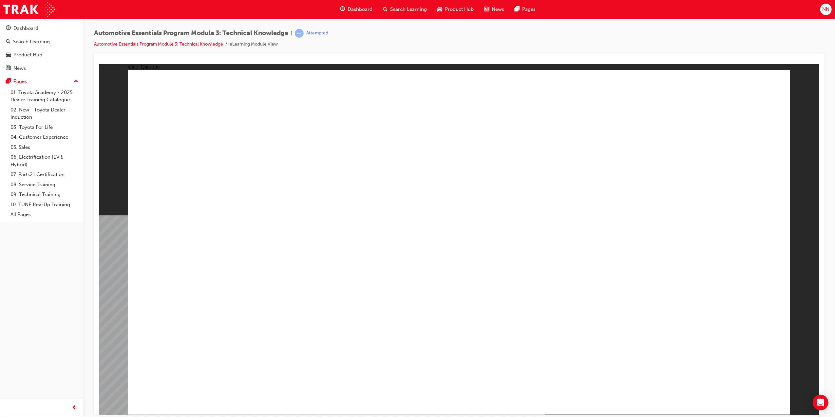
radio input "true"
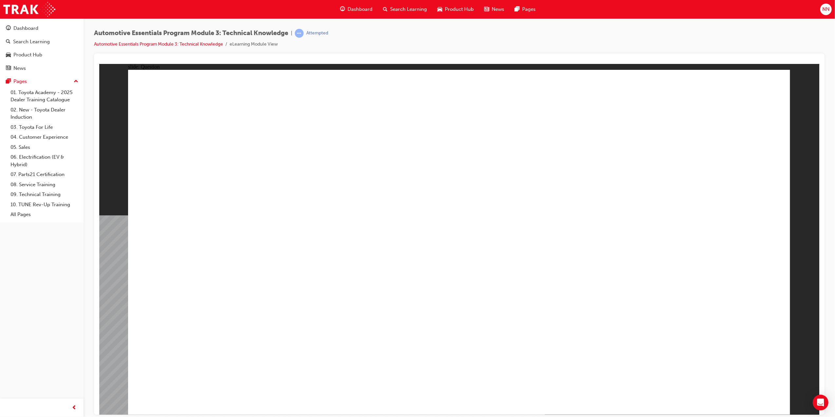
radio input "true"
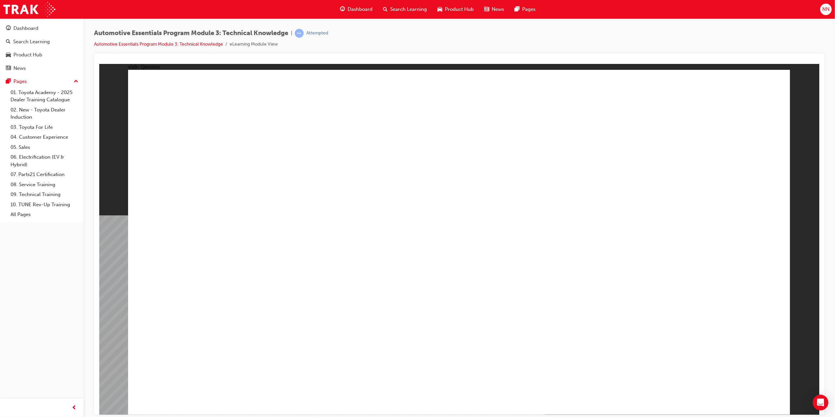
radio input "true"
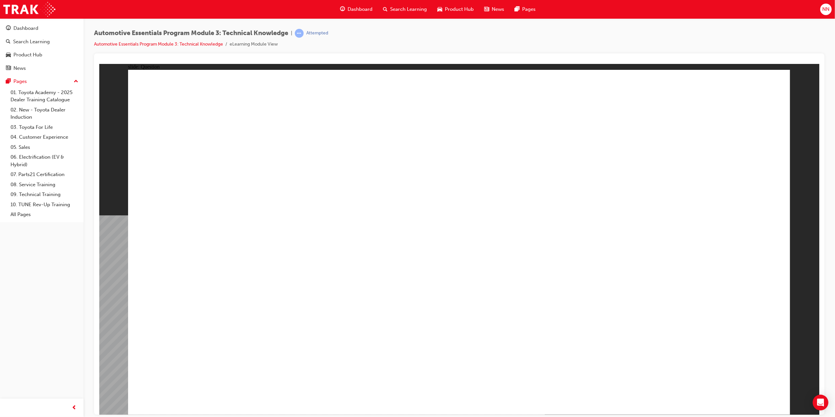
radio input "true"
drag, startPoint x: 723, startPoint y: 399, endPoint x: 731, endPoint y: 394, distance: 9.2
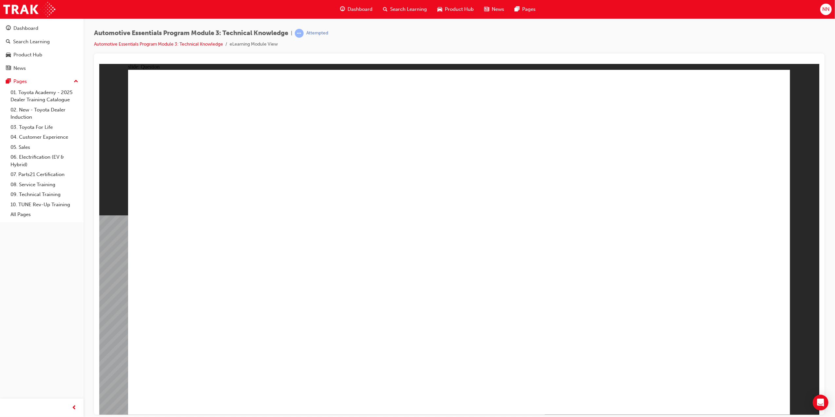
radio input "false"
radio input "true"
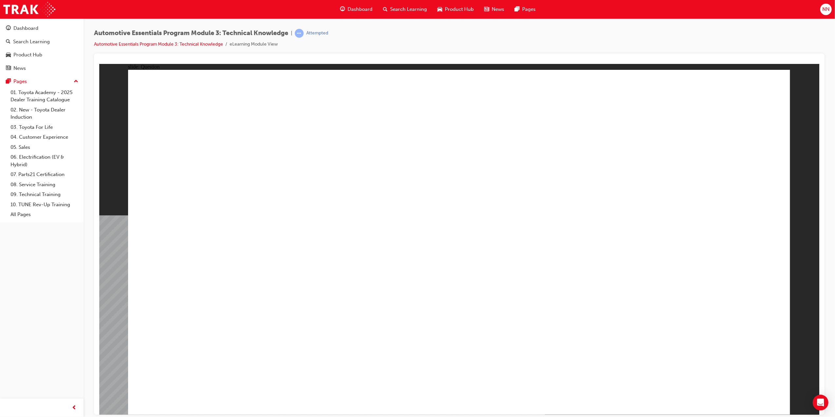
drag, startPoint x: 585, startPoint y: 206, endPoint x: 594, endPoint y: 220, distance: 16.0
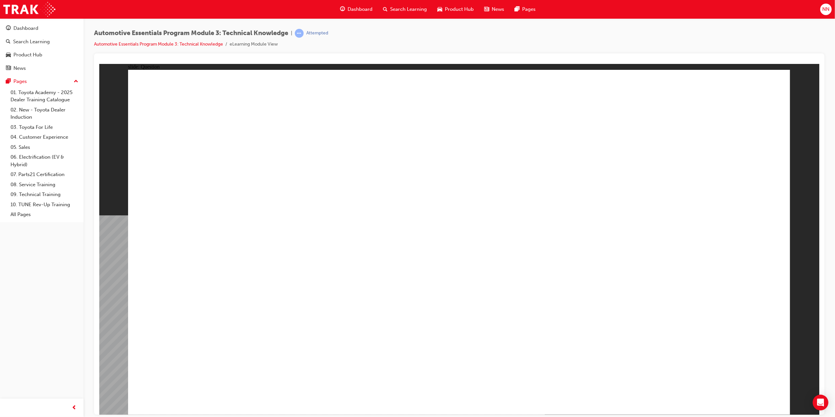
radio input "true"
click at [485, 304] on div "Rectangle 1 Rectangle 1 Correct That's right! You selected the correct response…" at bounding box center [459, 244] width 662 height 350
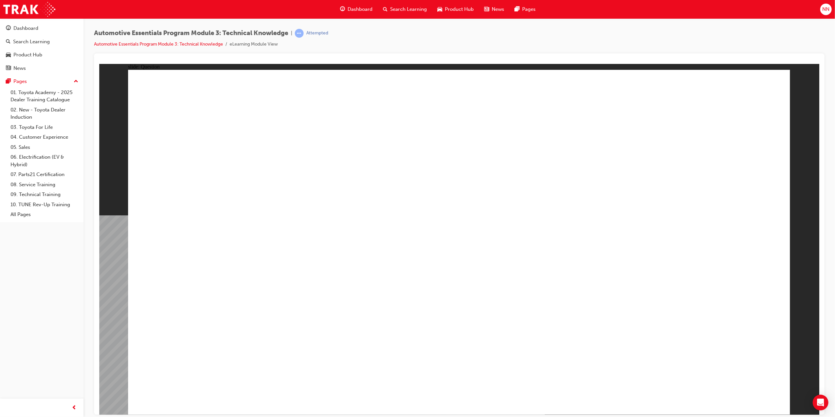
radio input "true"
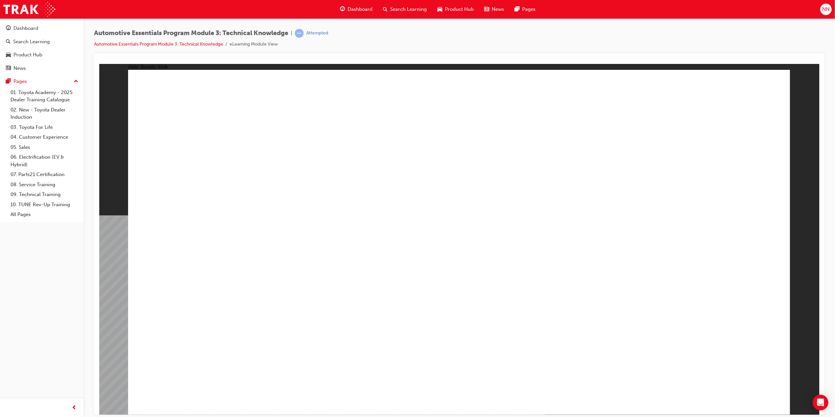
radio input "true"
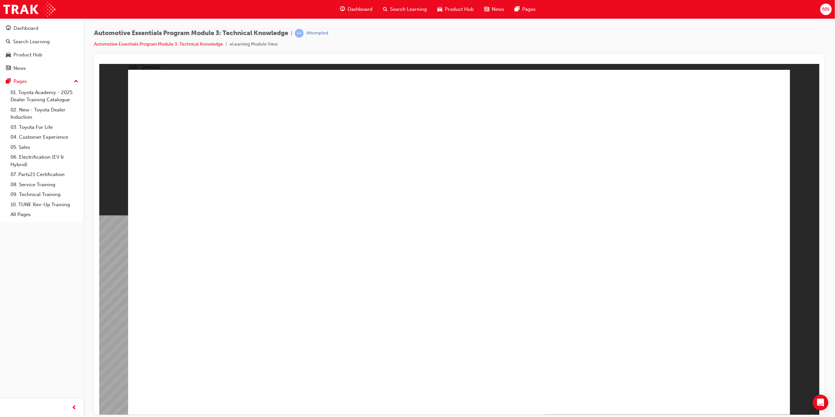
drag, startPoint x: 475, startPoint y: 294, endPoint x: 478, endPoint y: 300, distance: 6.9
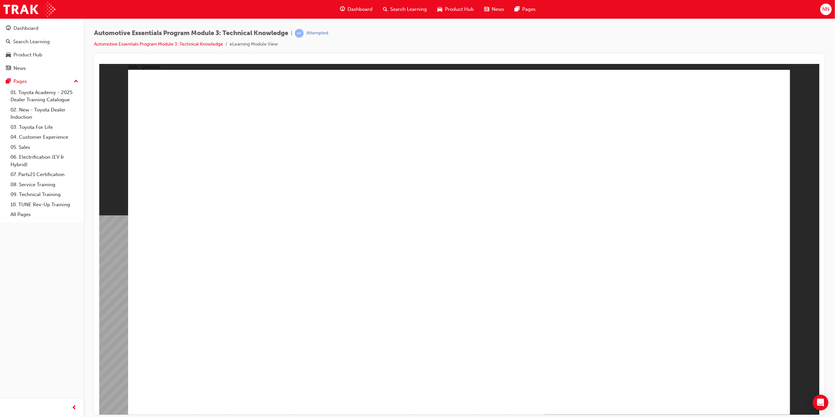
radio input "true"
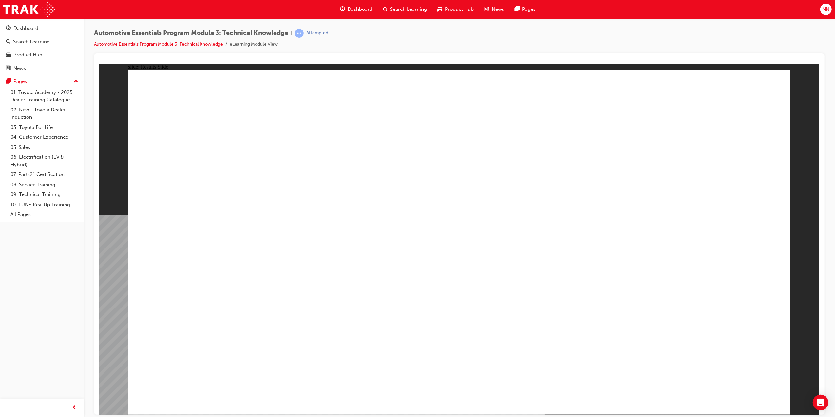
radio input "true"
drag, startPoint x: 493, startPoint y: 302, endPoint x: 483, endPoint y: 308, distance: 11.5
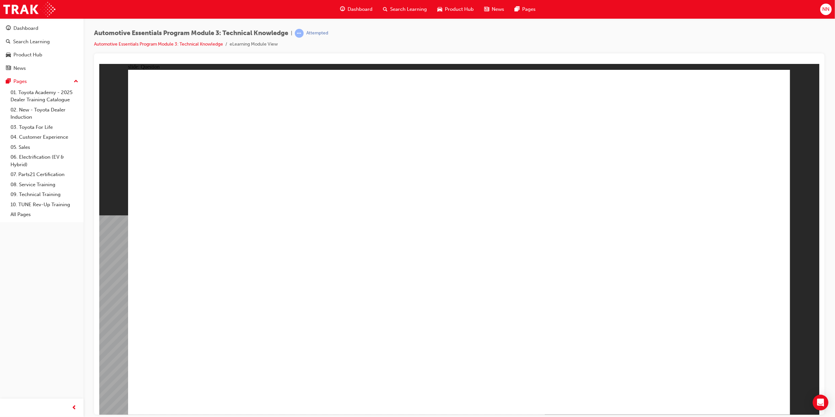
radio input "true"
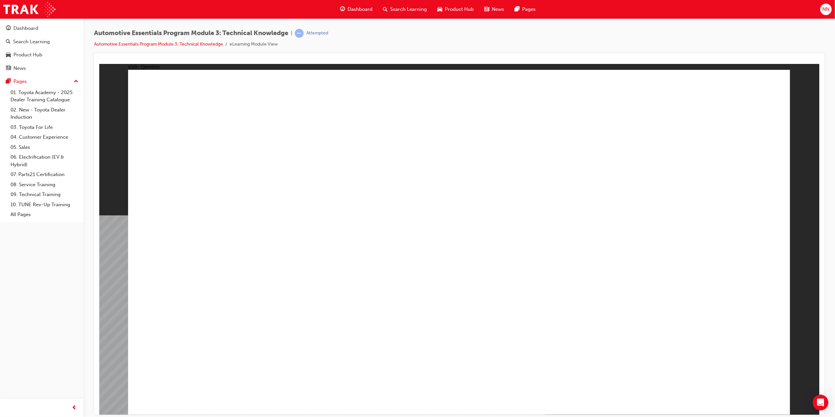
click at [462, 305] on div "Rectangle 1 Rectangle 1 Correct That's right! You selected the correct response…" at bounding box center [459, 244] width 662 height 350
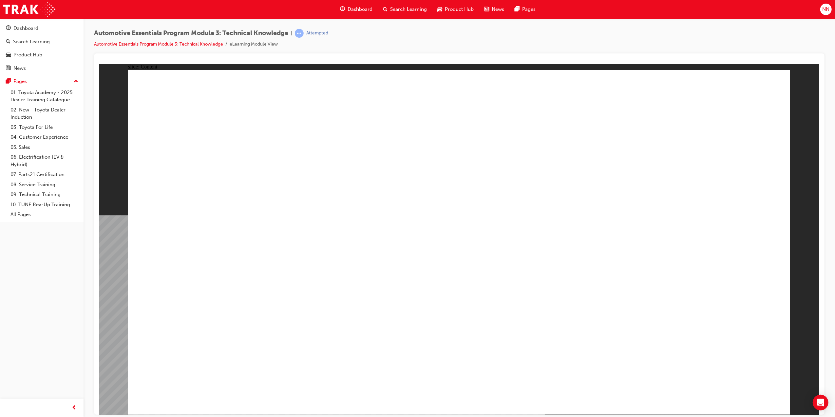
drag, startPoint x: 378, startPoint y: 91, endPoint x: 378, endPoint y: 97, distance: 5.6
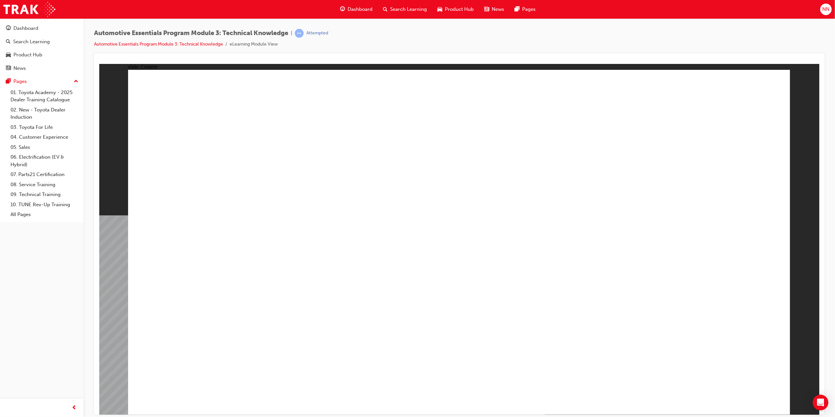
drag, startPoint x: 257, startPoint y: 279, endPoint x: 266, endPoint y: 283, distance: 9.1
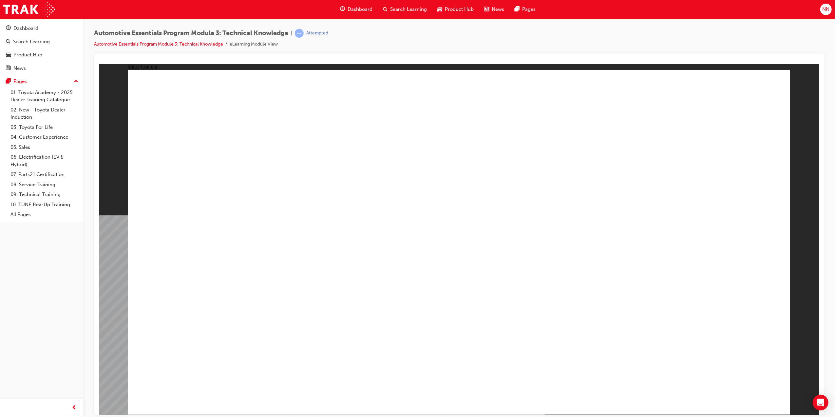
drag, startPoint x: 463, startPoint y: 191, endPoint x: 607, endPoint y: 190, distance: 144.1
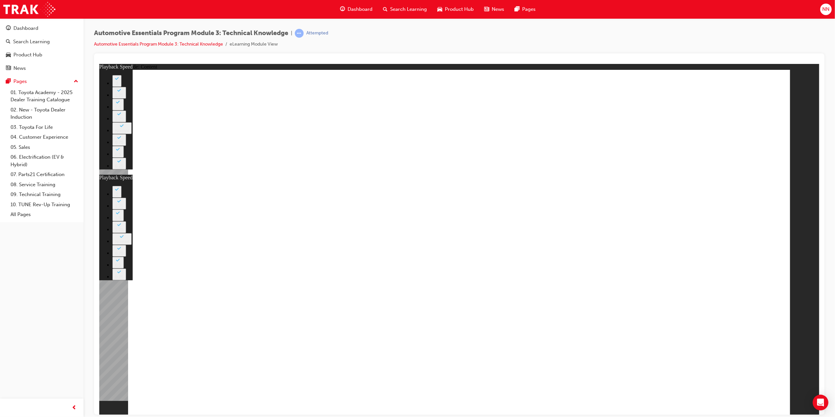
type input "6"
type input "0"
type input "8"
drag, startPoint x: 320, startPoint y: 376, endPoint x: 667, endPoint y: 378, distance: 347.1
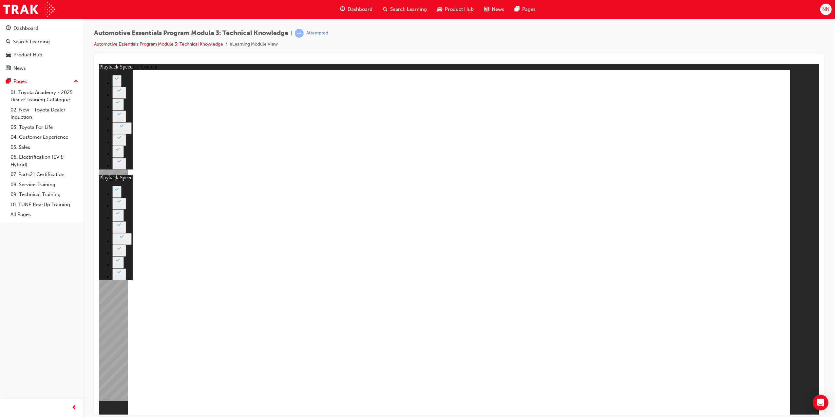
type input "135"
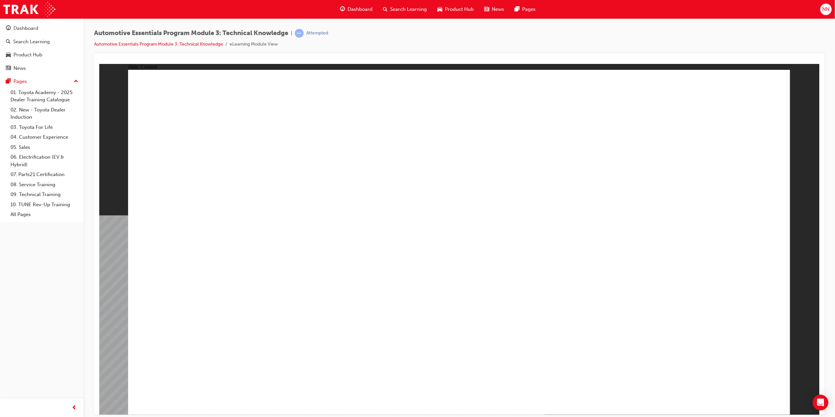
type input "3"
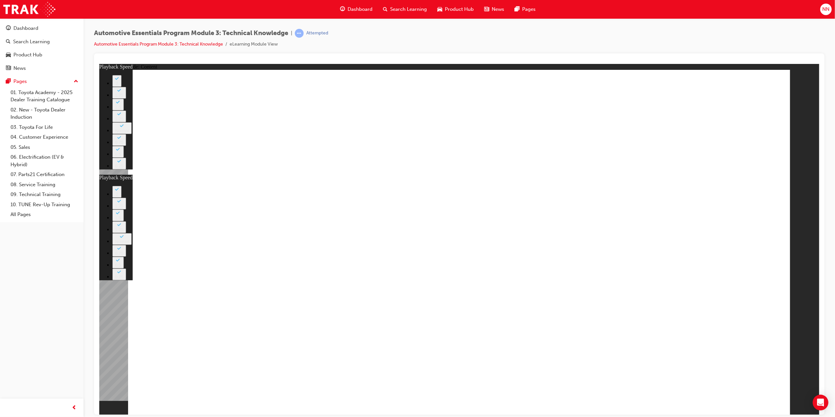
type input "2"
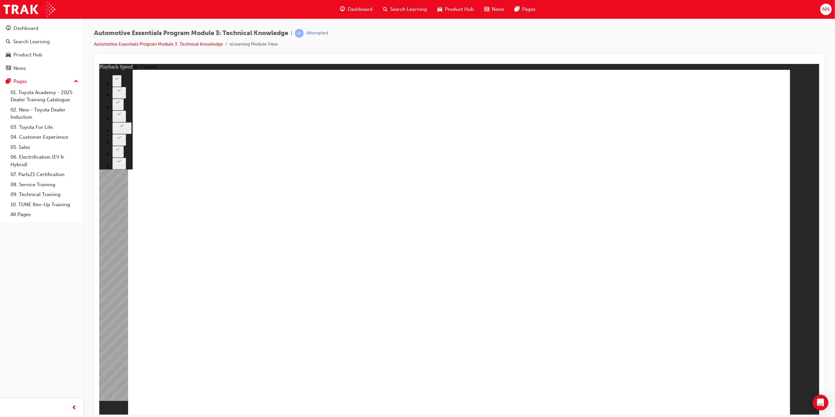
type input "6"
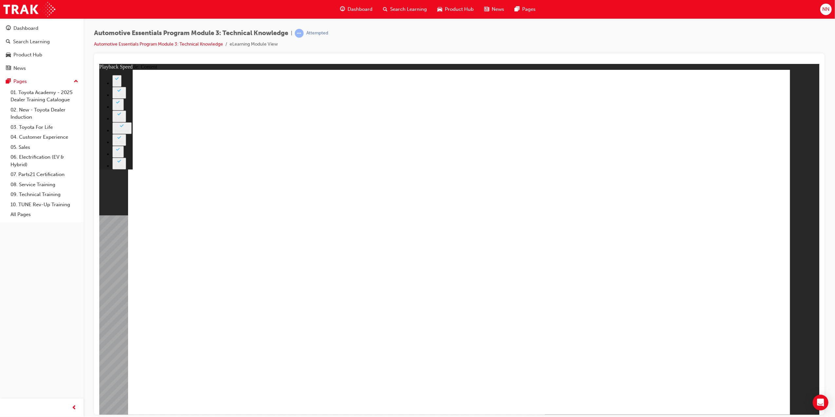
type input "7"
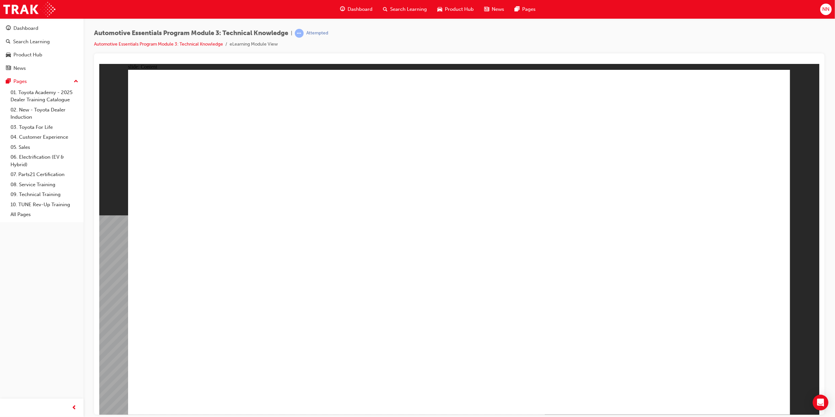
click at [733, 395] on div "Rectangle 1 close_white.png Rectangle 1 Group 1 Did You Know? The use of high t…" at bounding box center [459, 244] width 662 height 350
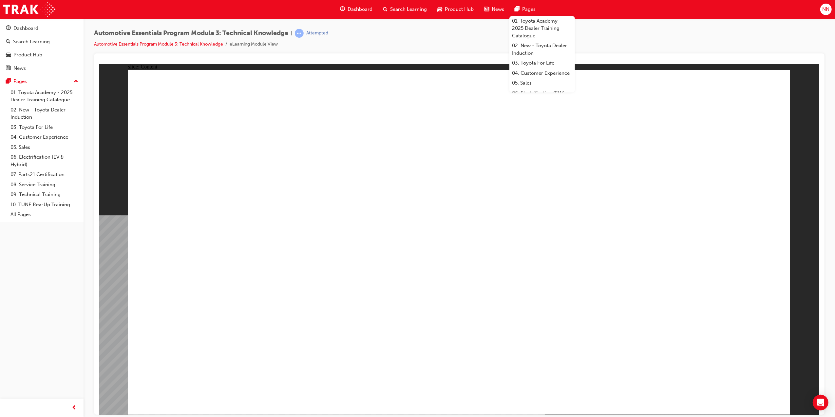
click at [520, 4] on div "Pages" at bounding box center [524, 9] width 31 height 13
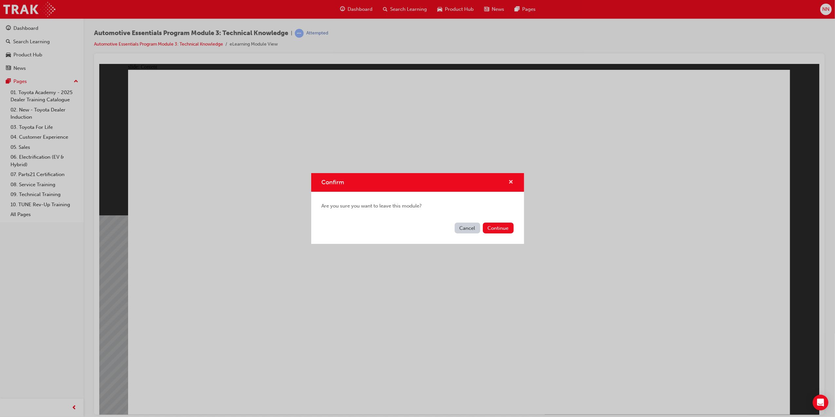
click at [510, 184] on span "cross-icon" at bounding box center [511, 182] width 5 height 6
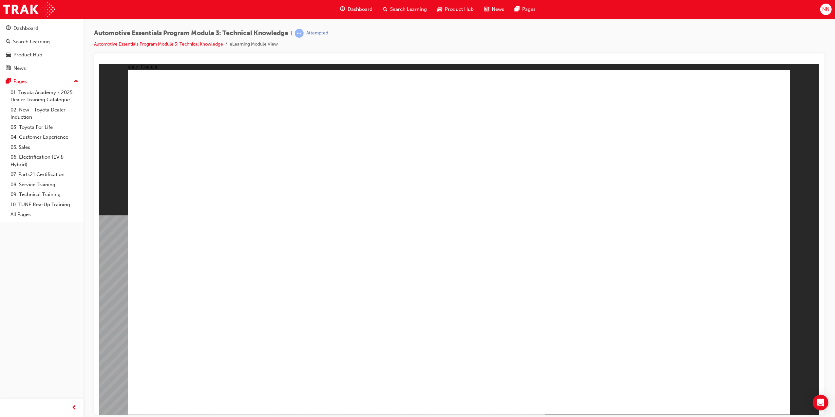
click at [536, 33] on div "Automotive Essentials Program Module 3: Technical Knowledge | Attempted Automot…" at bounding box center [459, 41] width 730 height 25
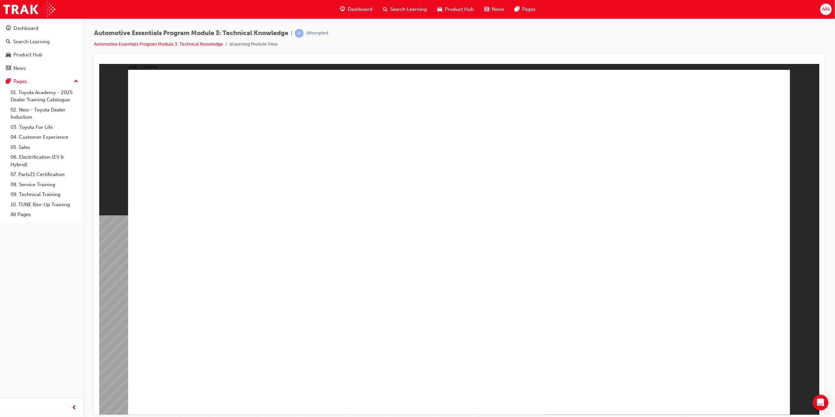
type input "19"
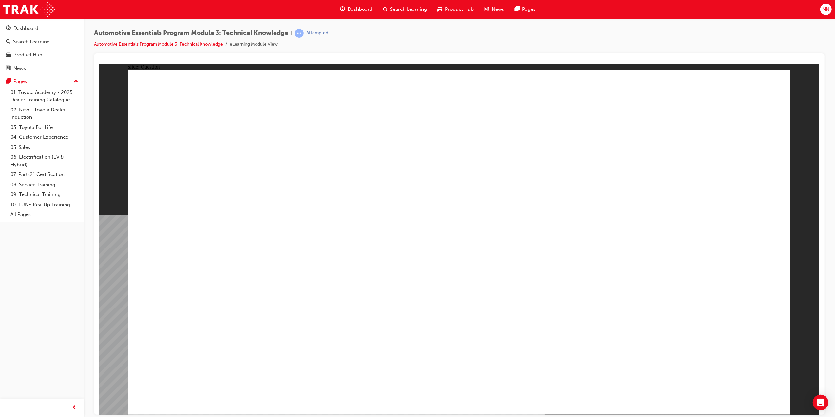
radio input "true"
click at [452, 301] on div "Rectangle 1 Rectangle 1 Correct That's right! You selected the correct response…" at bounding box center [459, 244] width 662 height 350
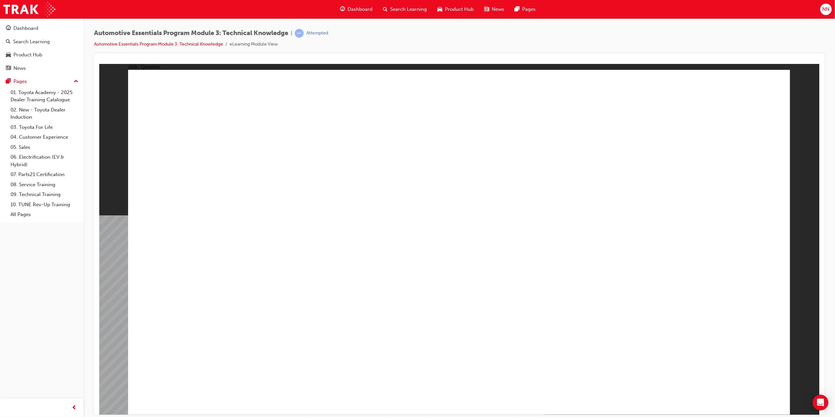
radio input "true"
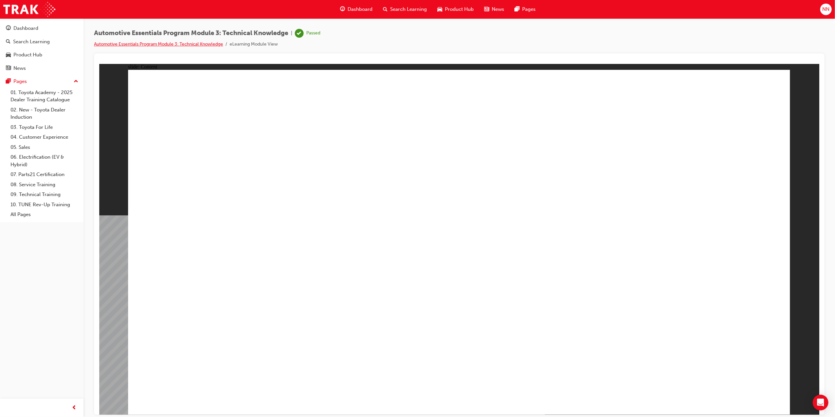
click at [207, 46] on link "Automotive Essentials Program Module 3: Technical Knowledge" at bounding box center [158, 44] width 129 height 6
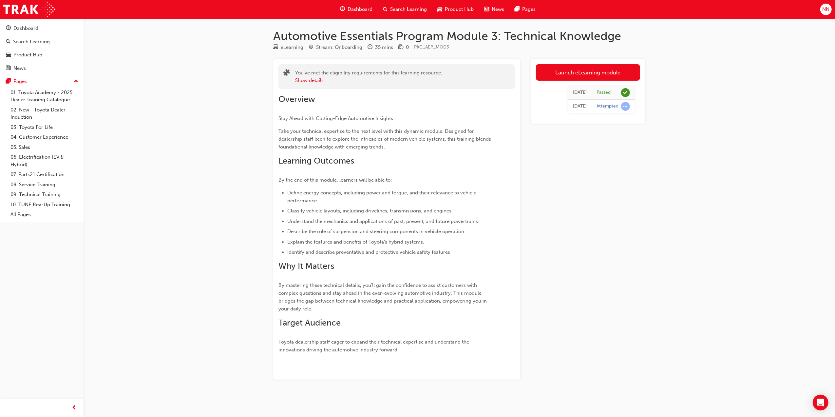
click at [360, 9] on span "Dashboard" at bounding box center [359, 10] width 25 height 8
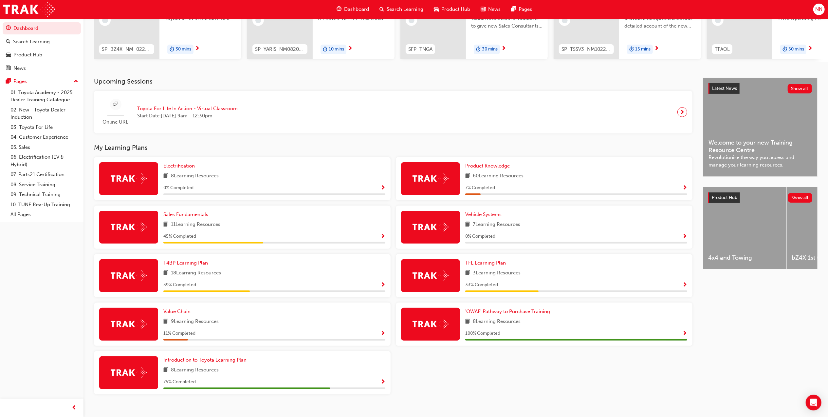
scroll to position [101, 0]
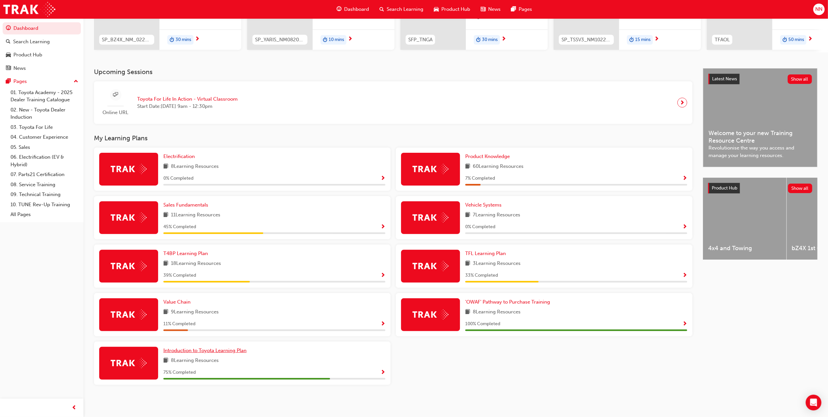
click at [227, 351] on span "Introduction to Toyota Learning Plan" at bounding box center [204, 350] width 83 height 6
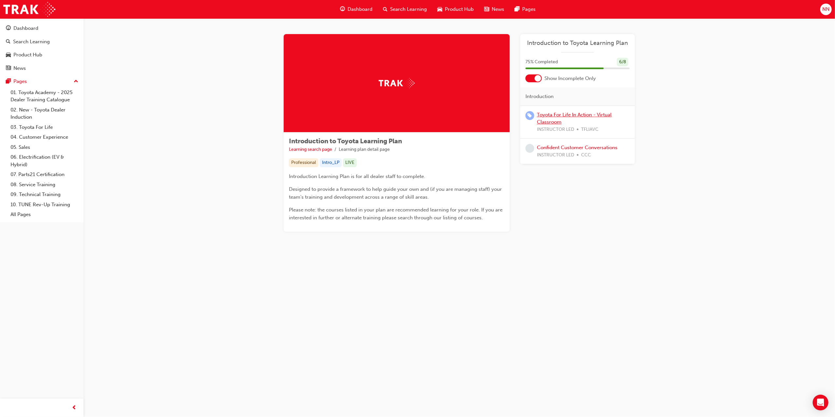
click at [584, 117] on link "Toyota For Life In Action - Virtual Classroom" at bounding box center [574, 118] width 75 height 13
click at [585, 147] on link "Confident Customer Conversations" at bounding box center [577, 147] width 81 height 6
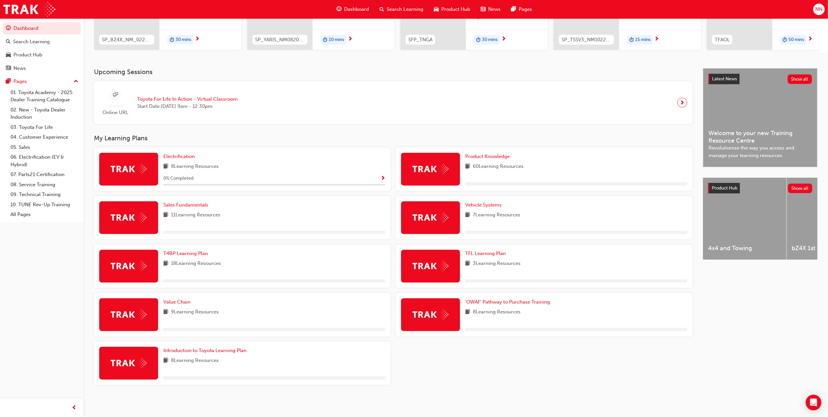
scroll to position [101, 0]
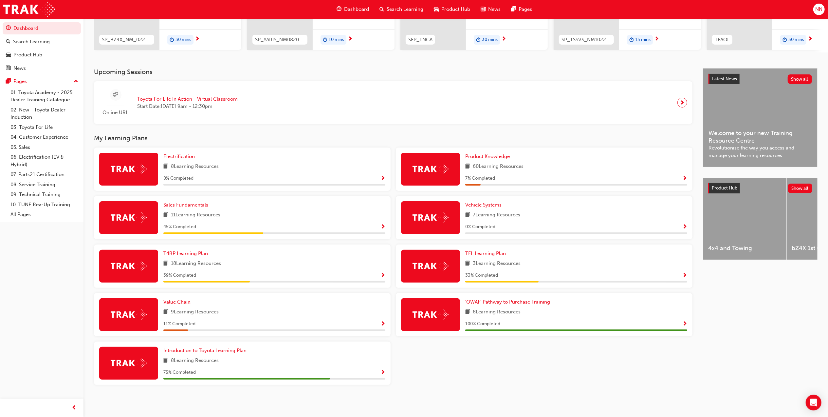
click at [183, 301] on span "Value Chain" at bounding box center [176, 302] width 27 height 6
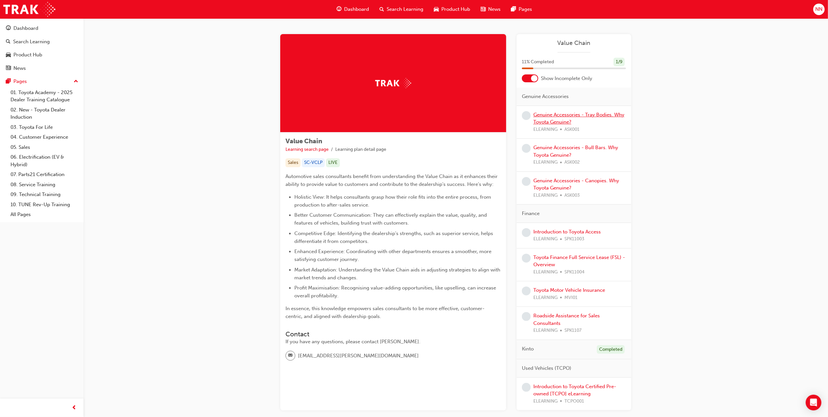
click at [583, 117] on link "Genuine Accessories - Tray Bodies. Why Toyota Genuine?" at bounding box center [578, 118] width 91 height 13
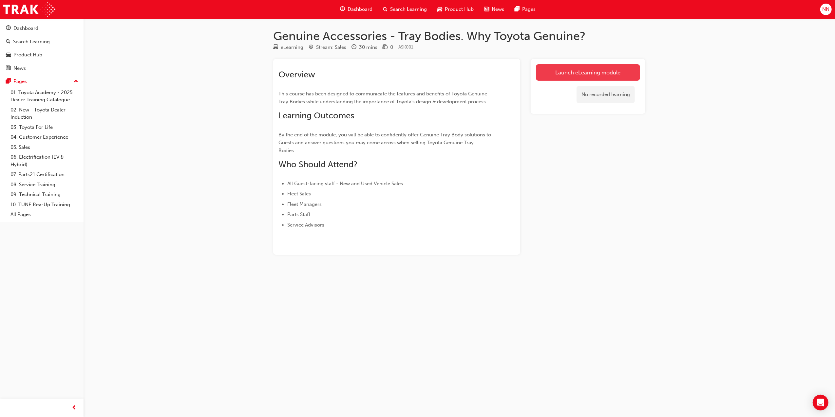
click at [591, 75] on link "Launch eLearning module" at bounding box center [588, 72] width 104 height 16
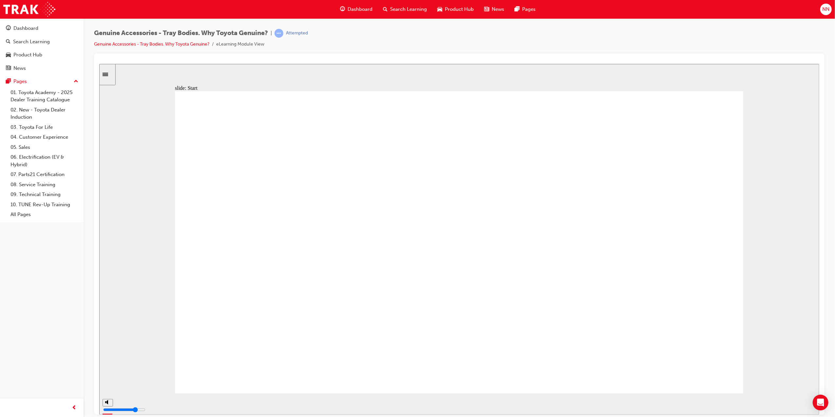
click at [460, 84] on div "slide: Tray Body Durability Tray Body Durability Durability and fatigue resista…" at bounding box center [459, 239] width 720 height 350
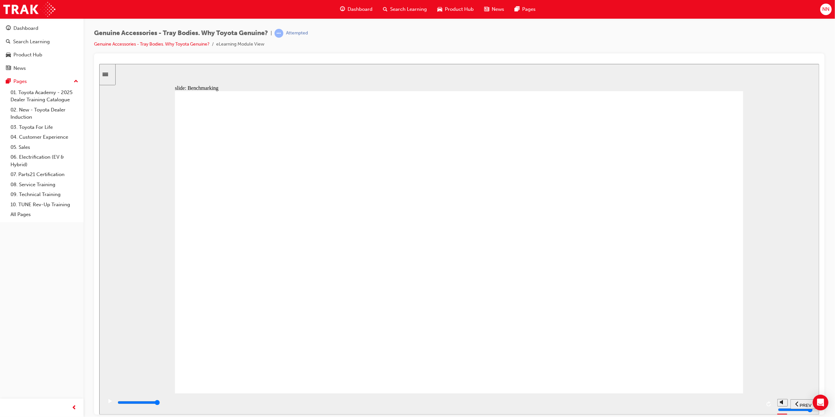
drag, startPoint x: 461, startPoint y: 302, endPoint x: 466, endPoint y: 302, distance: 5.0
drag, startPoint x: 593, startPoint y: 299, endPoint x: 642, endPoint y: 336, distance: 61.5
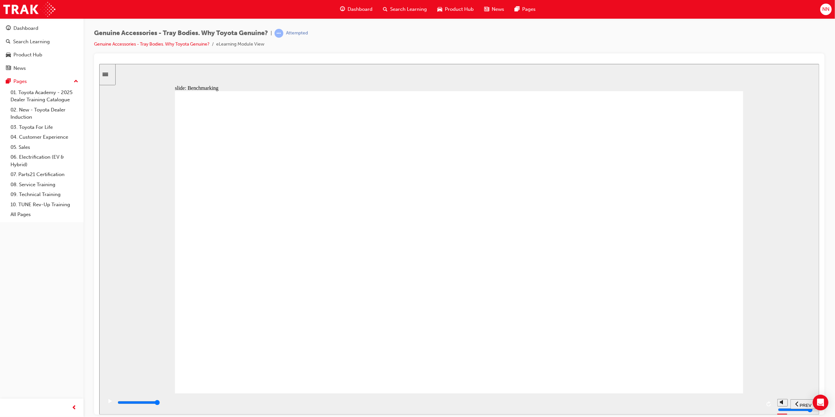
click at [770, 119] on div "slide: Main menu Multiply 2 Close Rectangle 1 i [PERSON_NAME] drives a LandCrui…" at bounding box center [459, 239] width 720 height 350
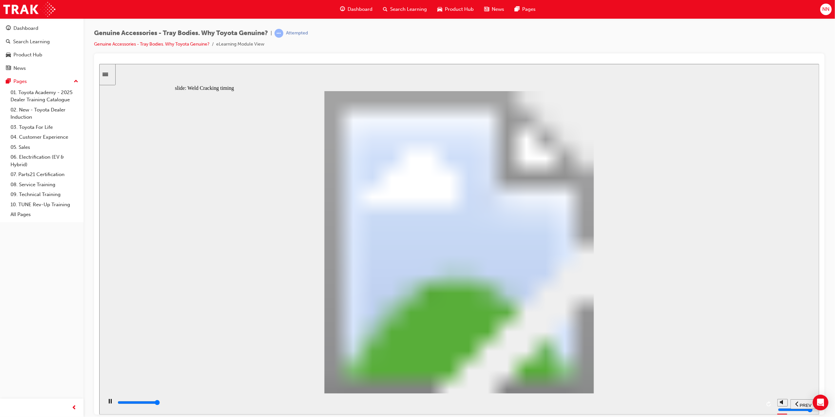
type input "21700"
drag, startPoint x: 515, startPoint y: 254, endPoint x: 516, endPoint y: 259, distance: 4.7
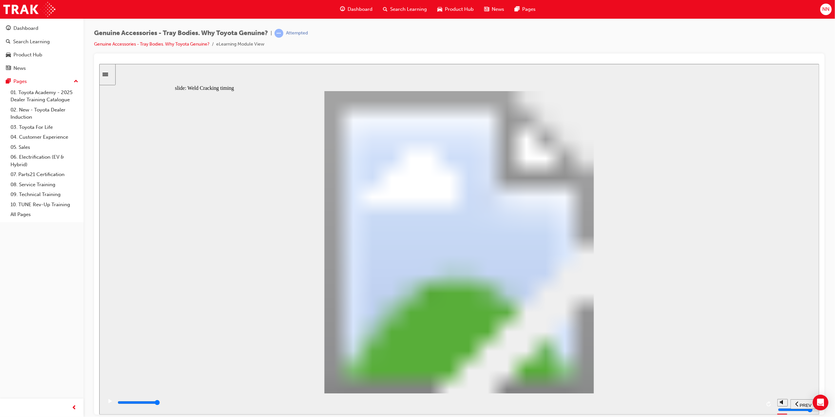
type input "10"
drag, startPoint x: 345, startPoint y: 302, endPoint x: 416, endPoint y: 311, distance: 71.4
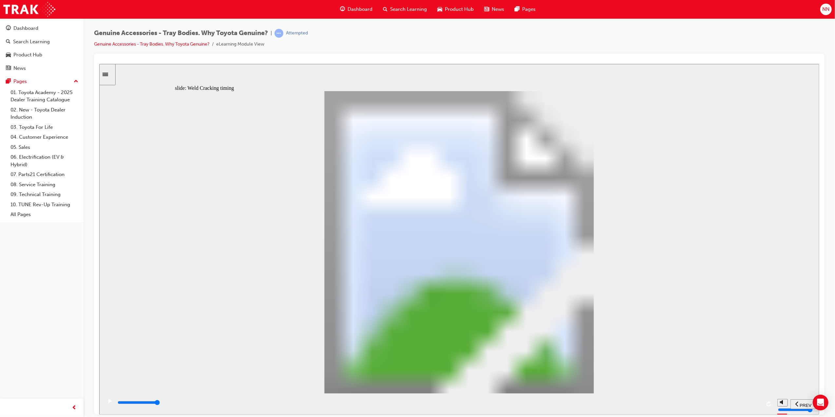
type input "8200"
drag, startPoint x: 205, startPoint y: 305, endPoint x: 254, endPoint y: 303, distance: 49.2
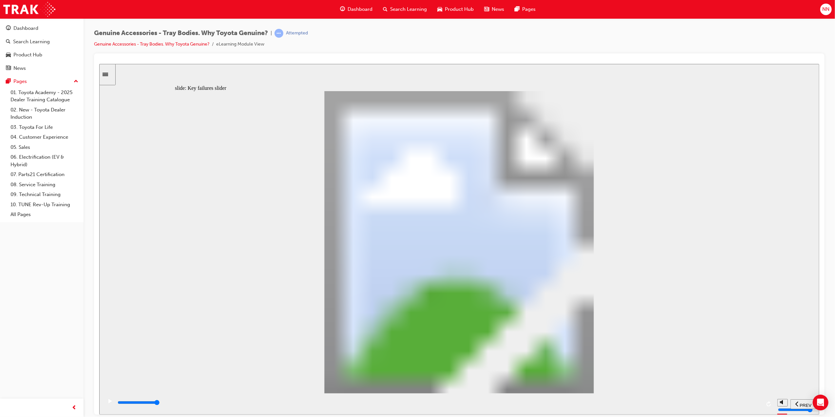
type input "2"
drag, startPoint x: 261, startPoint y: 304, endPoint x: 294, endPoint y: 302, distance: 33.8
type input "0"
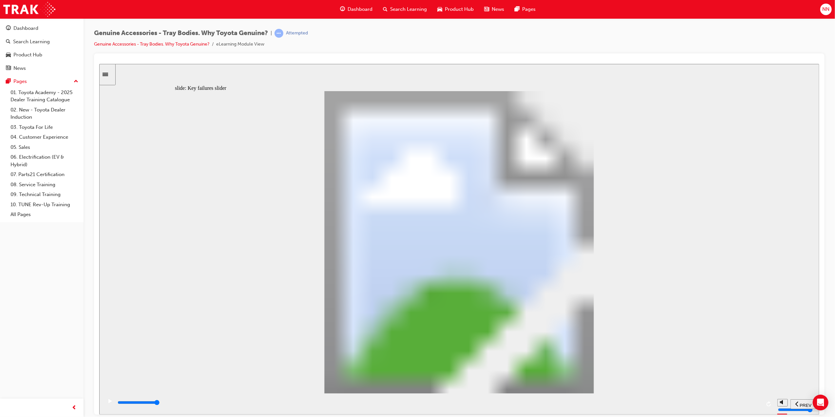
type input "3"
drag, startPoint x: 309, startPoint y: 302, endPoint x: 353, endPoint y: 300, distance: 44.6
drag, startPoint x: 363, startPoint y: 302, endPoint x: 488, endPoint y: 301, distance: 124.4
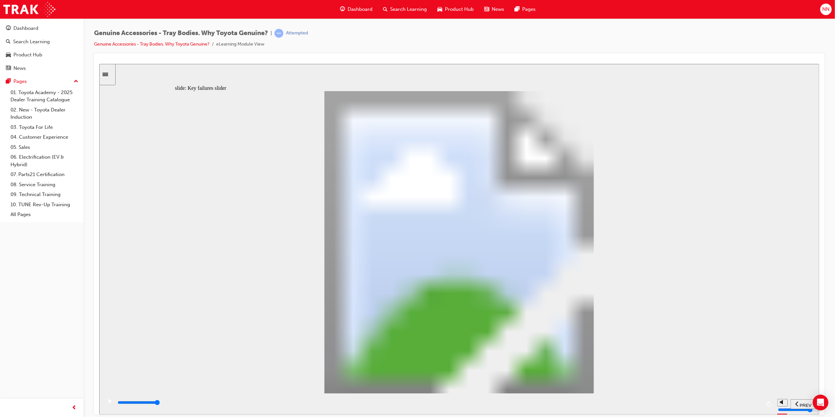
drag, startPoint x: 362, startPoint y: 305, endPoint x: 565, endPoint y: 304, distance: 203.7
drag, startPoint x: 360, startPoint y: 306, endPoint x: 517, endPoint y: 305, distance: 157.2
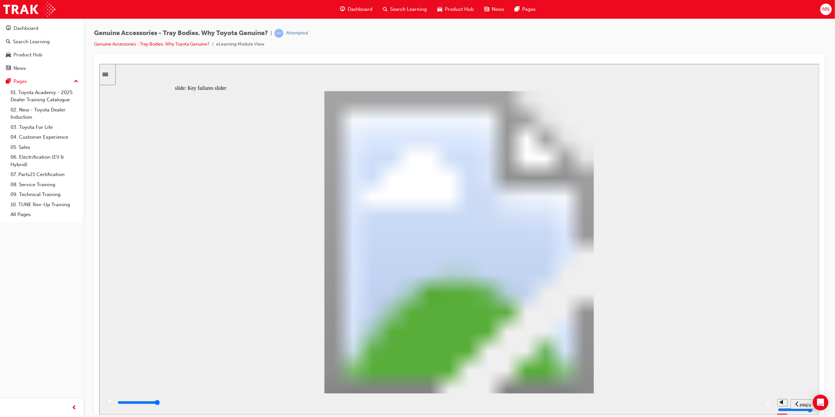
drag, startPoint x: 363, startPoint y: 298, endPoint x: 579, endPoint y: 294, distance: 216.5
click at [577, 295] on div "Oval 2 siren icon 1 Freeform 6 Freeform 4 Freeform 1 Freeform 2 Freeform 3 Free…" at bounding box center [459, 245] width 568 height 308
drag, startPoint x: 365, startPoint y: 301, endPoint x: 586, endPoint y: 292, distance: 221.2
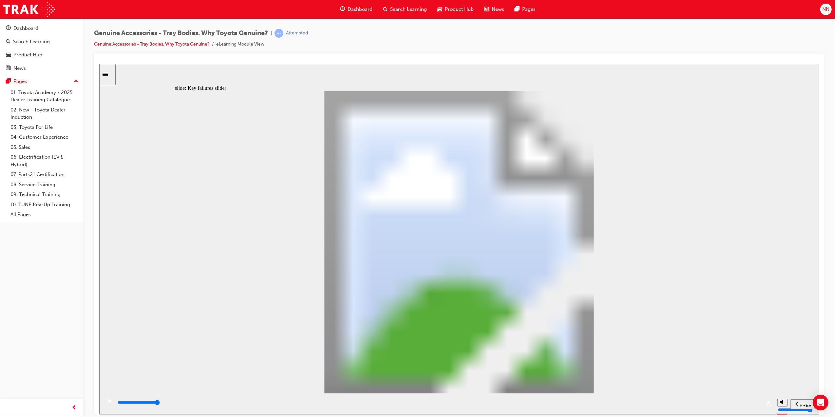
click at [585, 292] on div "Oval 2 siren icon 1 Freeform 6 Freeform 4 Freeform 1 Freeform 2 Freeform 3 Free…" at bounding box center [459, 245] width 568 height 308
drag, startPoint x: 363, startPoint y: 302, endPoint x: 657, endPoint y: 336, distance: 295.3
click at [611, 316] on div "Oval 2 siren icon 1 Freeform 6 Freeform 4 Freeform 1 Freeform 2 Freeform 3 Free…" at bounding box center [459, 245] width 568 height 308
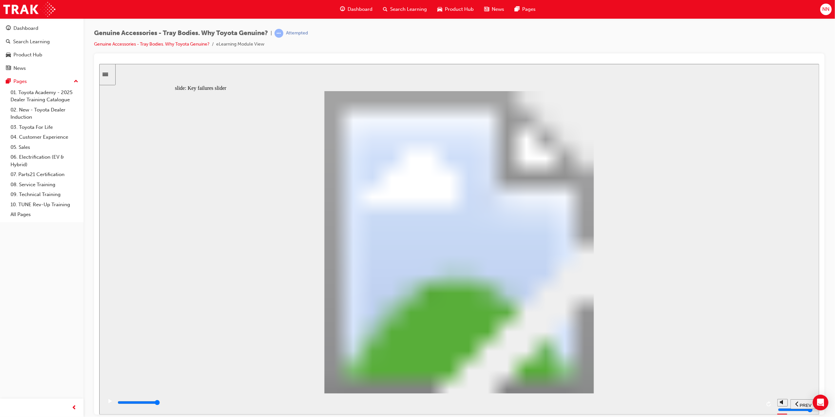
drag, startPoint x: 758, startPoint y: 197, endPoint x: 774, endPoint y: 200, distance: 15.9
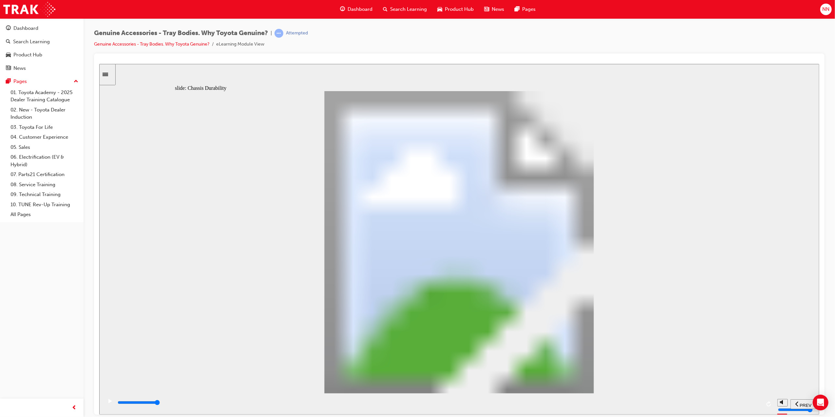
click at [761, 198] on div "slide: Chassis Durability Rectangle 1 Click each highlight to find out more Cha…" at bounding box center [459, 239] width 720 height 350
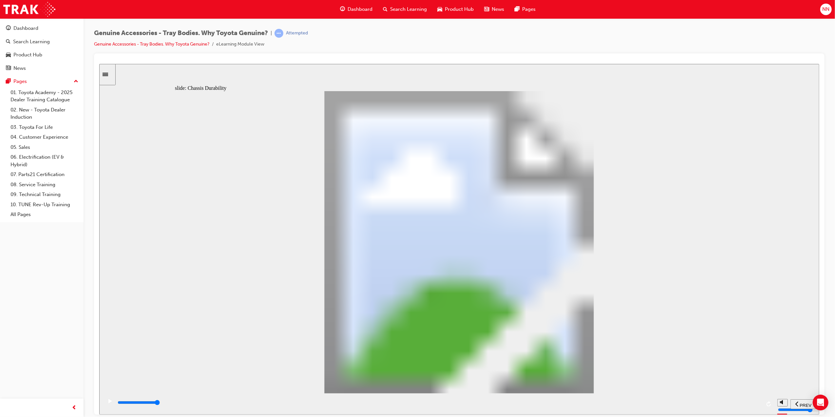
drag, startPoint x: 699, startPoint y: 336, endPoint x: 626, endPoint y: 352, distance: 74.6
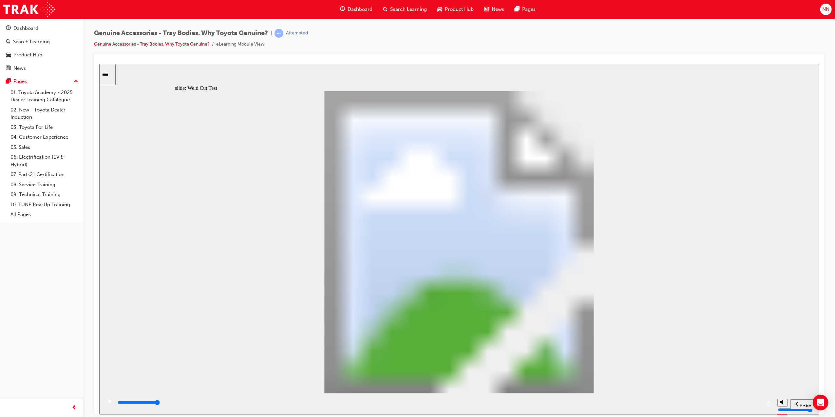
click at [774, 329] on div "slide: Weld Cut Test - Examples Rectangle 1 Click the 2 highlighted welds for m…" at bounding box center [459, 239] width 720 height 350
click at [770, 304] on div "slide: Weld Cut Test - Examples Rectangle 1 Click the 2 highlighted welds for m…" at bounding box center [459, 239] width 720 height 350
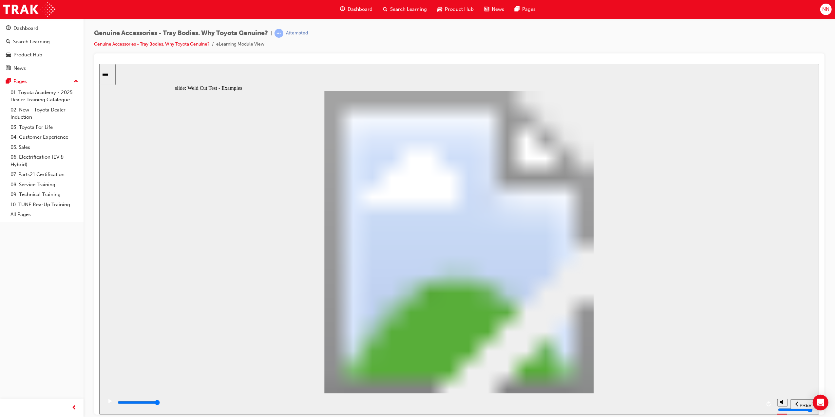
drag, startPoint x: 834, startPoint y: 179, endPoint x: 828, endPoint y: 179, distance: 5.9
click at [832, 179] on div "Genuine Accessories - Tray Bodies. Why Toyota Genuine? | Attempted Genuine Acce…" at bounding box center [458, 209] width 751 height 382
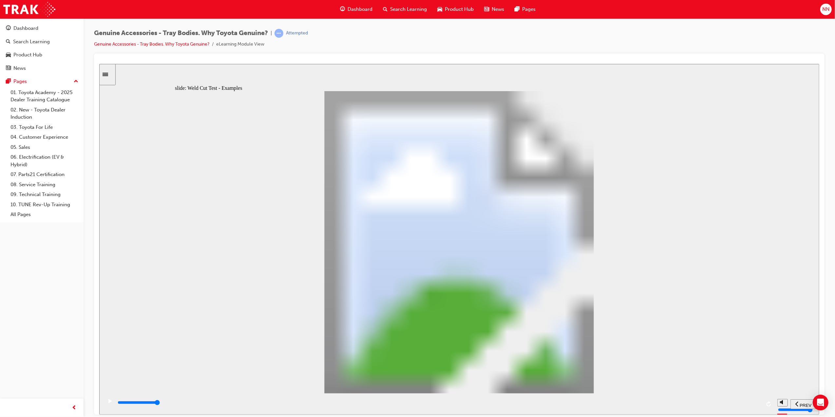
drag, startPoint x: 616, startPoint y: 130, endPoint x: 598, endPoint y: 132, distance: 17.8
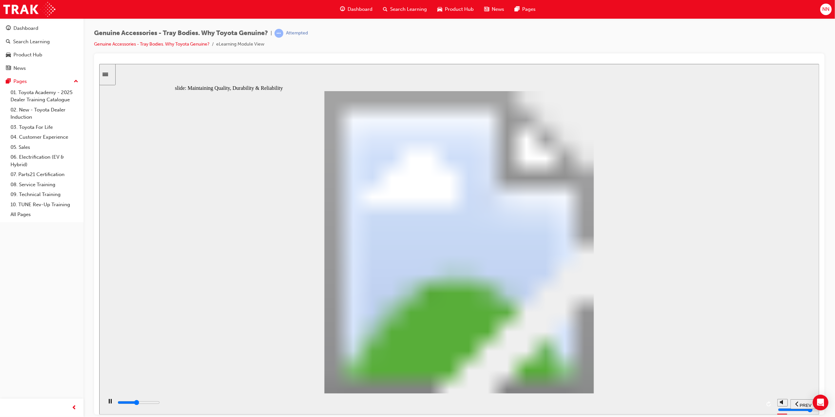
drag, startPoint x: 697, startPoint y: 217, endPoint x: 666, endPoint y: 270, distance: 61.5
drag, startPoint x: 646, startPoint y: 298, endPoint x: 672, endPoint y: 306, distance: 27.5
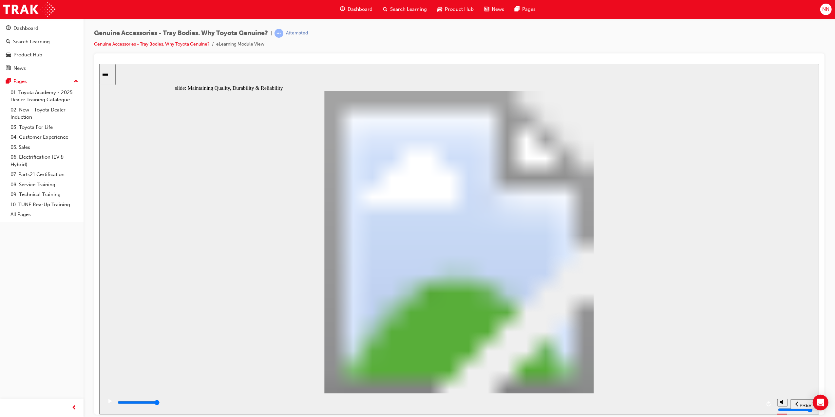
drag, startPoint x: 322, startPoint y: 341, endPoint x: 335, endPoint y: 342, distance: 13.1
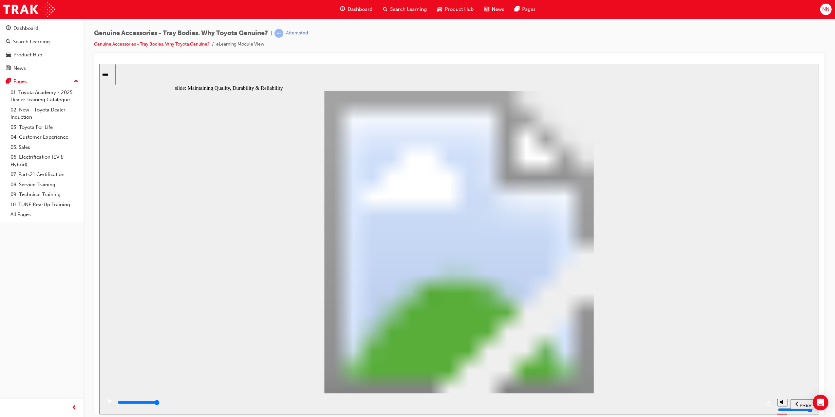
drag, startPoint x: 565, startPoint y: 111, endPoint x: 589, endPoint y: 128, distance: 30.3
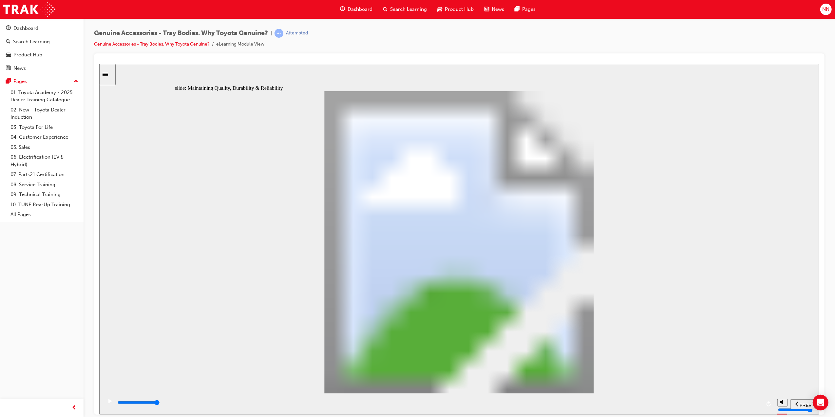
drag, startPoint x: 379, startPoint y: 165, endPoint x: 419, endPoint y: 166, distance: 40.3
drag, startPoint x: 590, startPoint y: 190, endPoint x: 643, endPoint y: 187, distance: 52.5
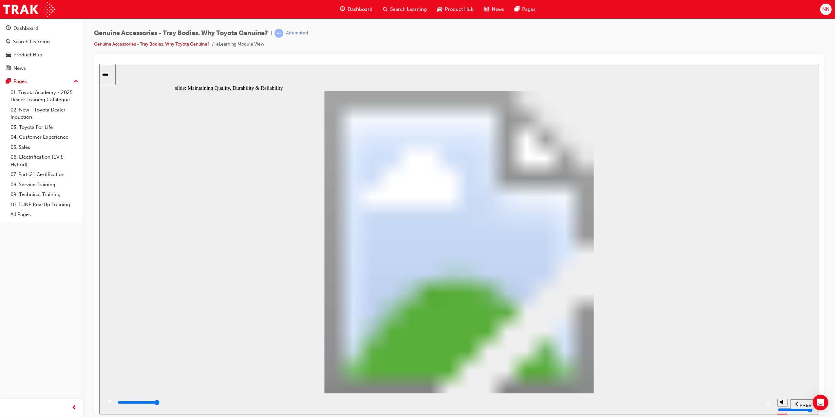
type input "12300"
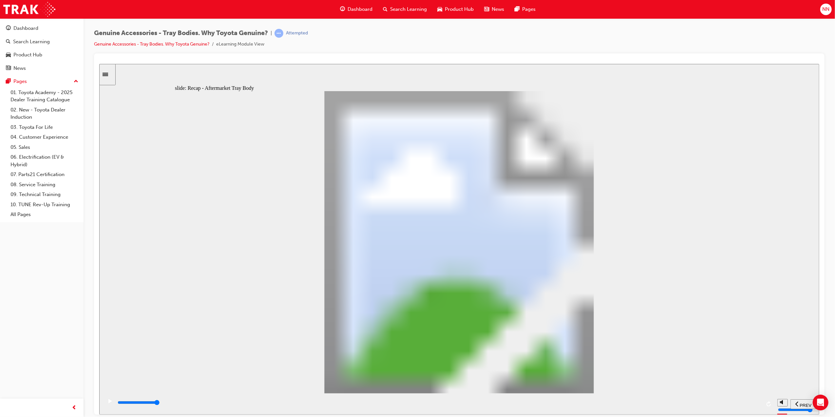
radio input "true"
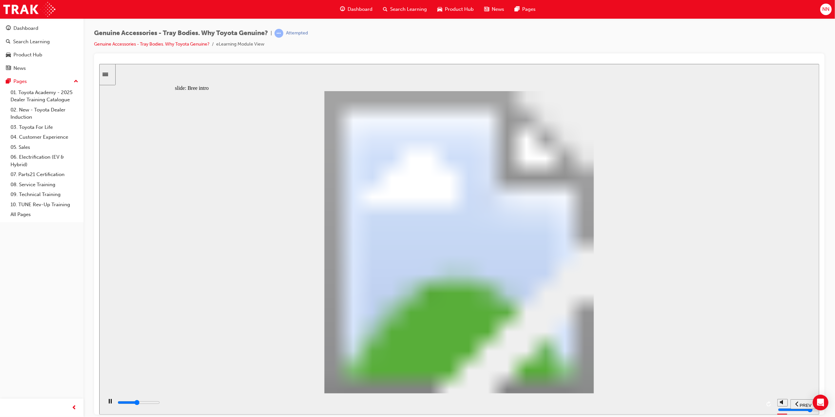
type input "14200"
